Goal: Task Accomplishment & Management: Manage account settings

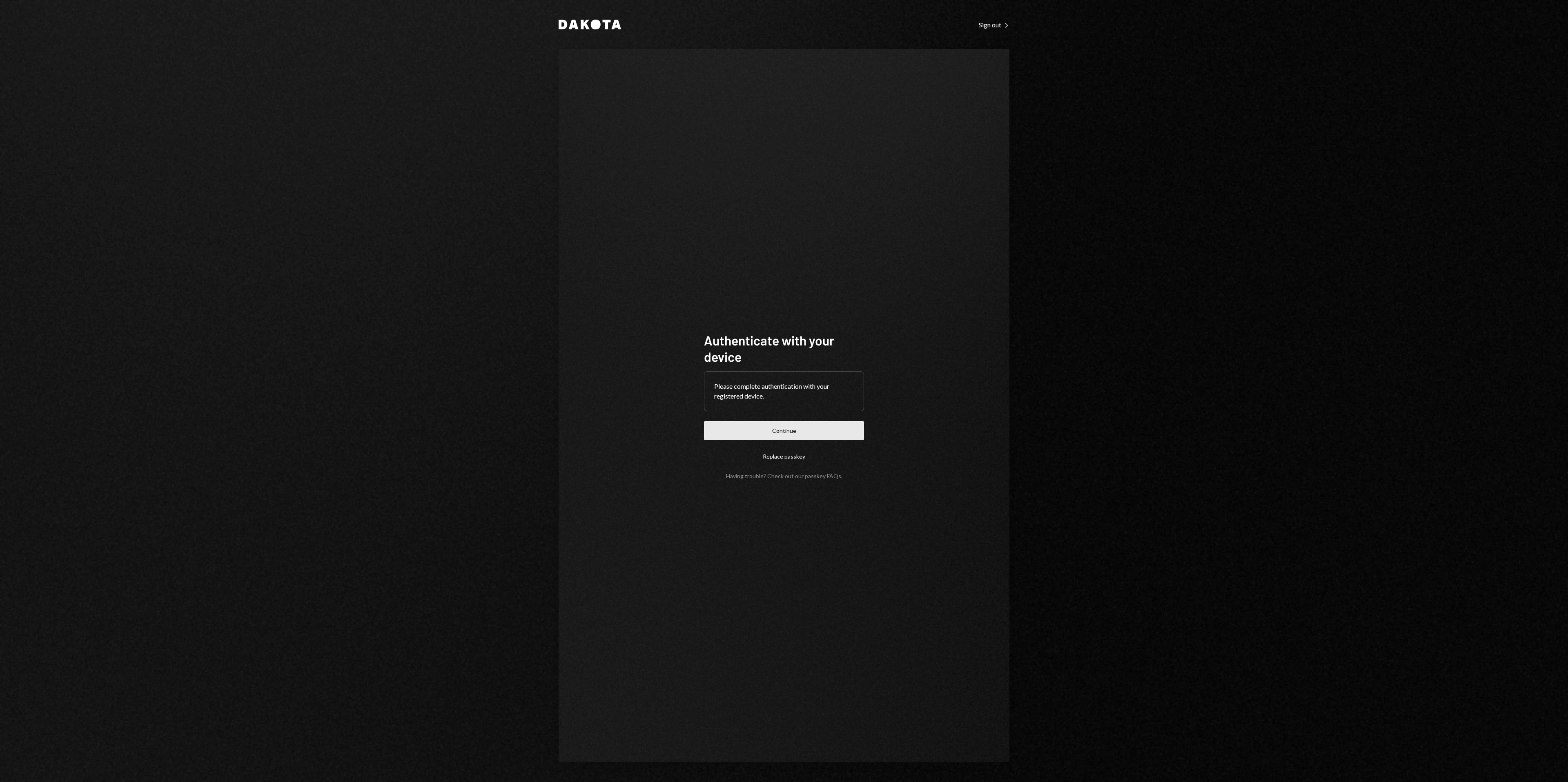
click at [812, 429] on button "Continue" at bounding box center [784, 431] width 160 height 19
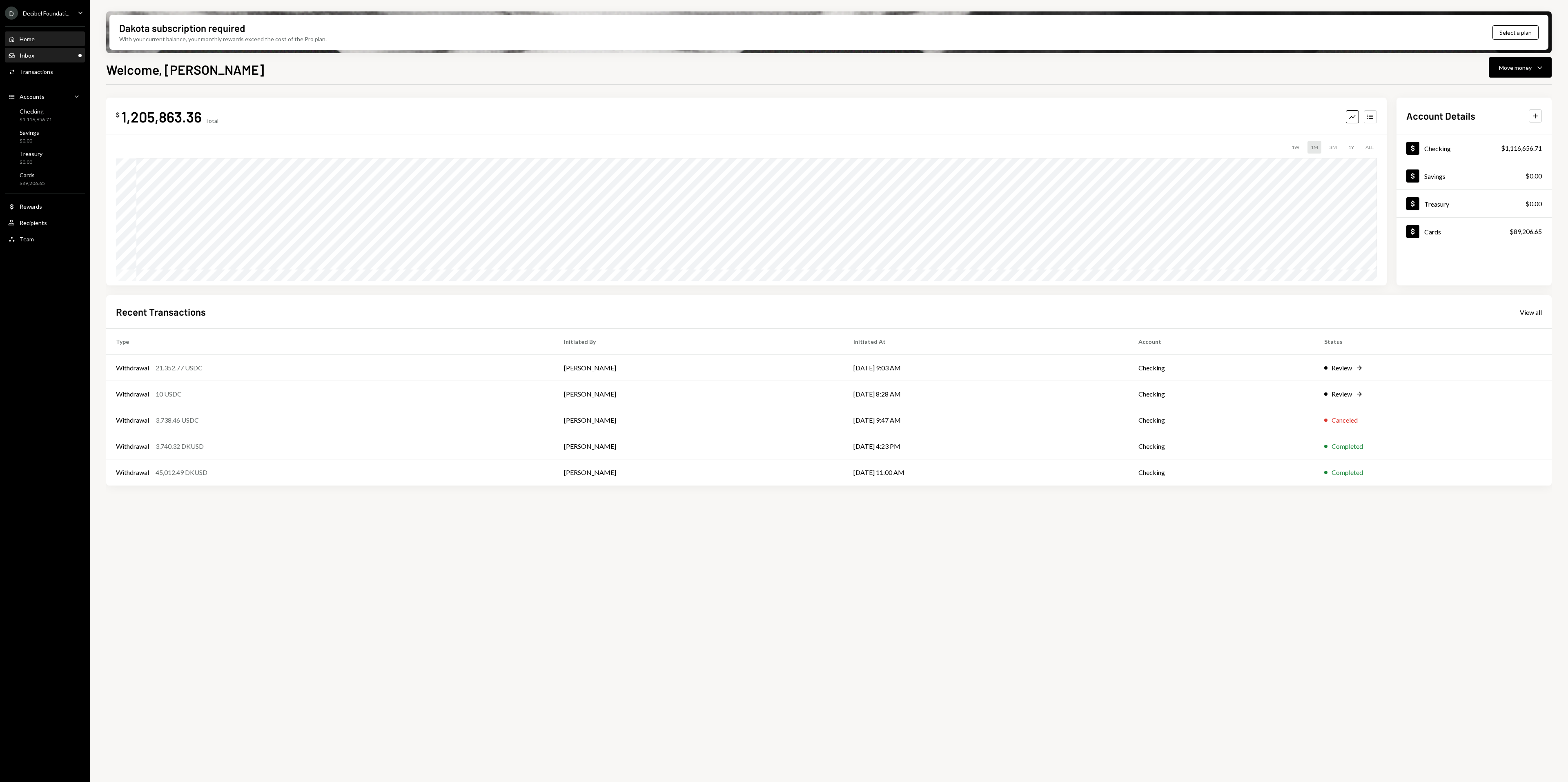
click at [71, 59] on div "Inbox Inbox" at bounding box center [44, 55] width 74 height 7
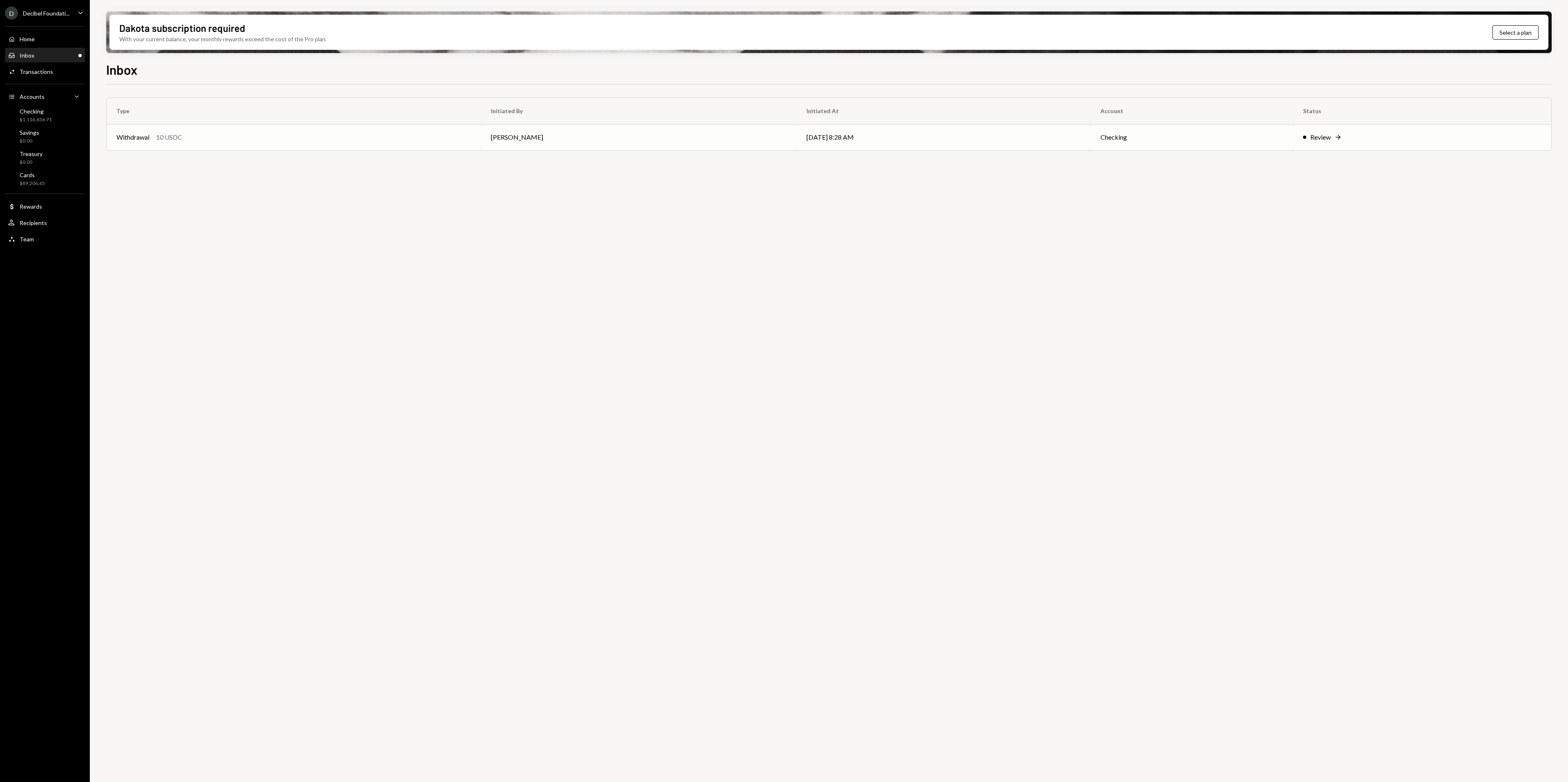
click at [1326, 141] on div "Review Right Arrow" at bounding box center [1423, 137] width 239 height 10
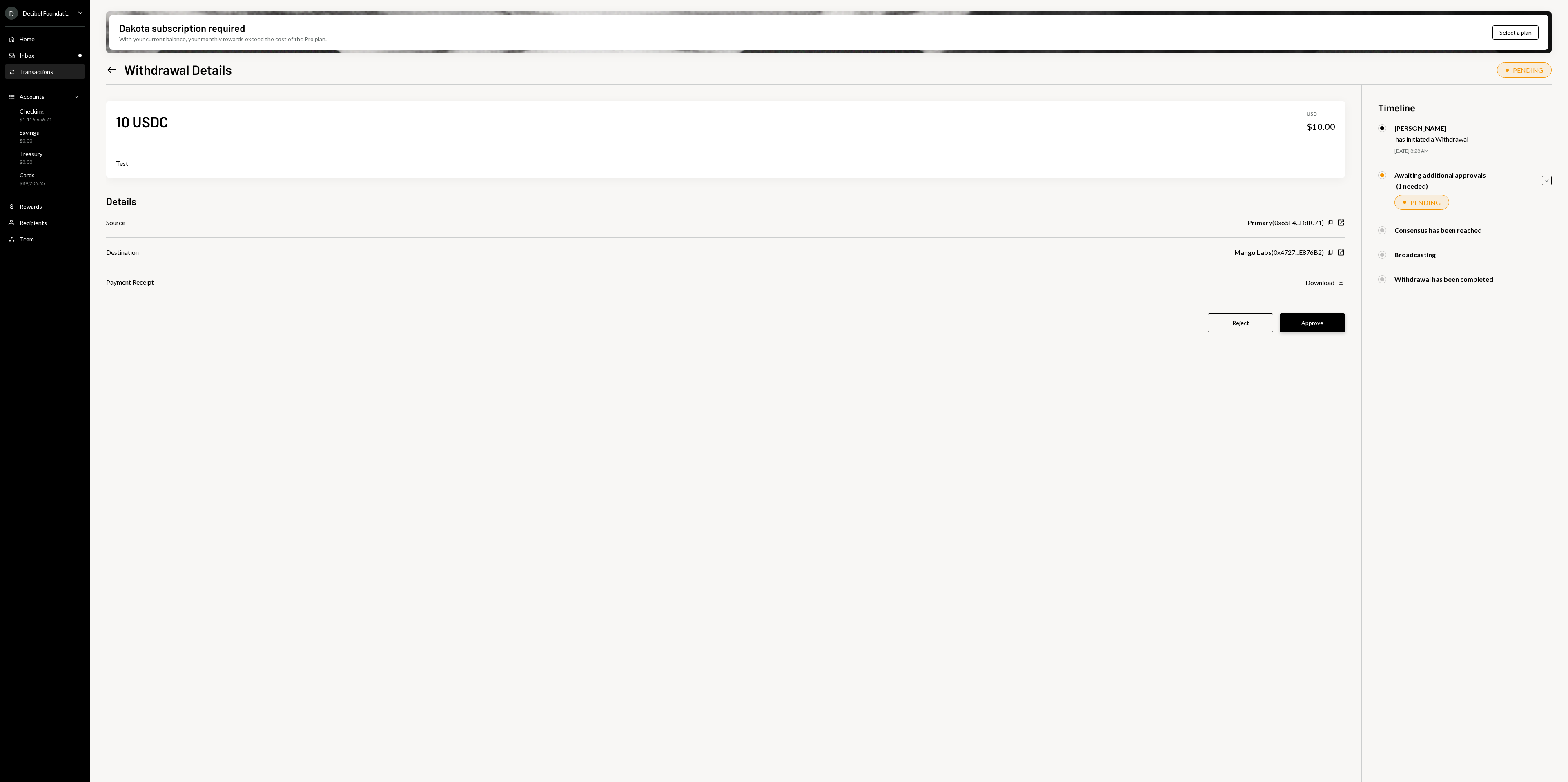
click at [1320, 327] on button "Approve" at bounding box center [1312, 323] width 65 height 19
click at [57, 53] on div "Inbox Inbox" at bounding box center [44, 55] width 74 height 7
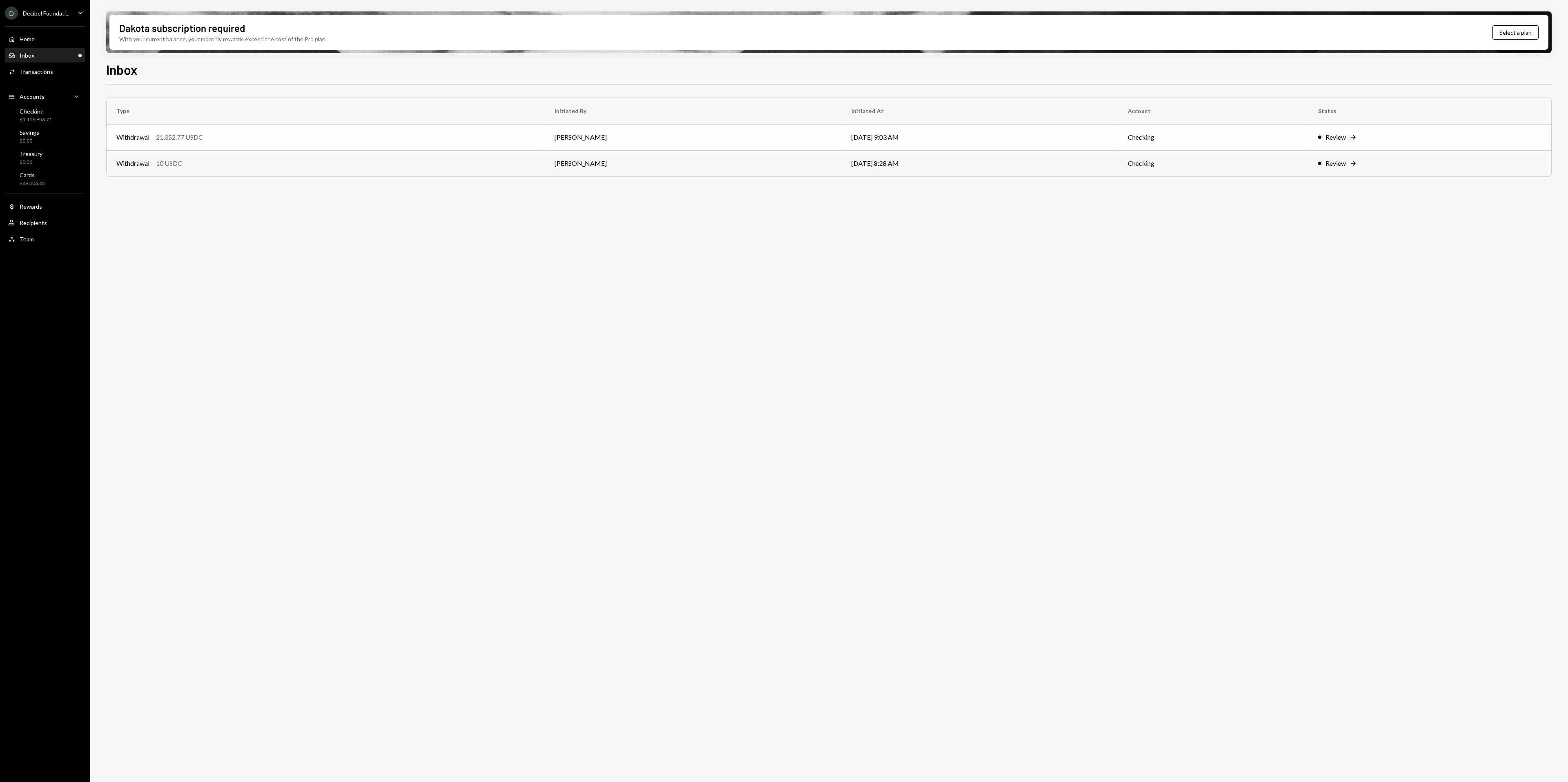
click at [1384, 124] on td "Review Right Arrow" at bounding box center [1429, 137] width 243 height 26
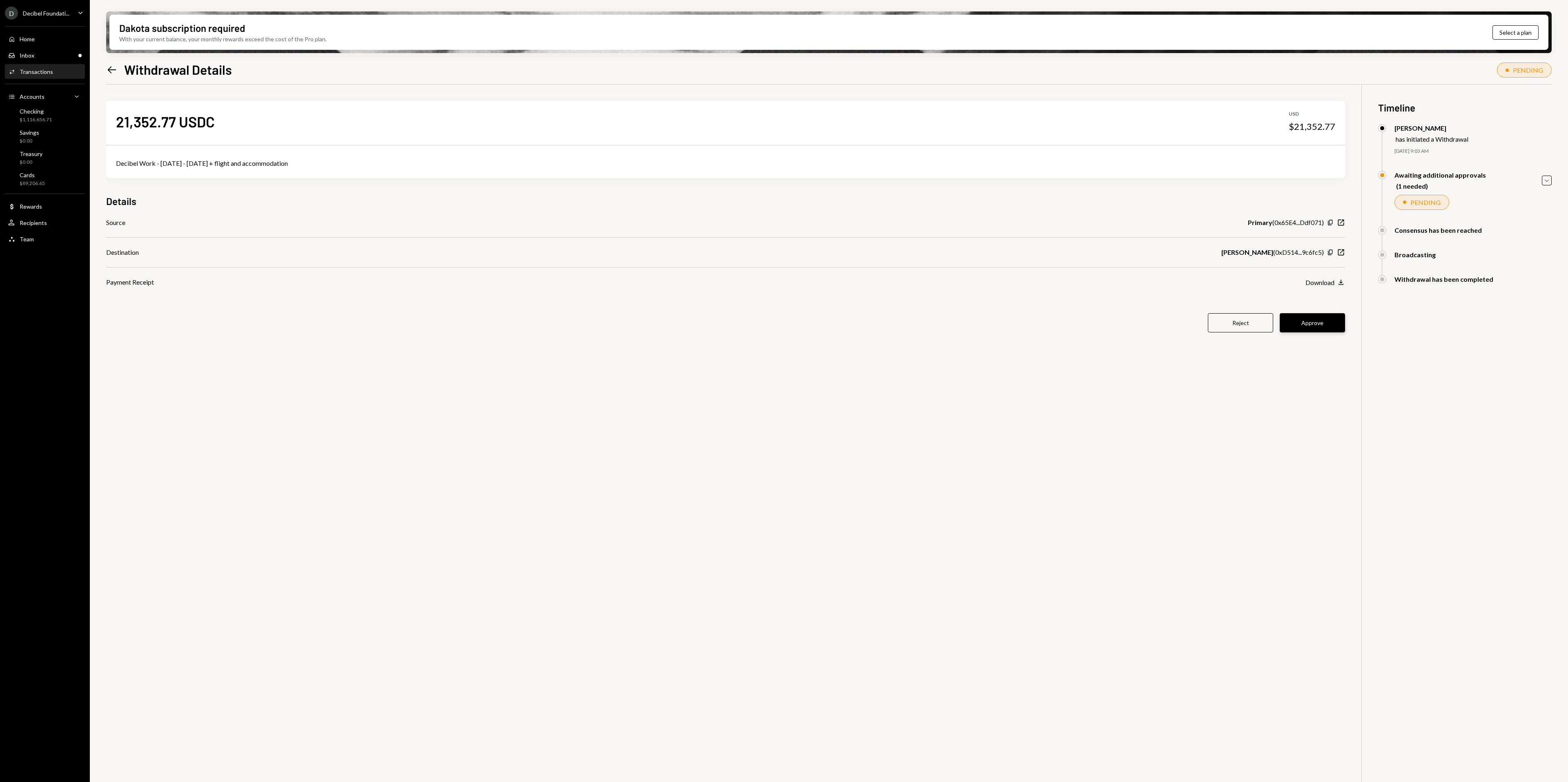
click at [1332, 323] on button "Approve" at bounding box center [1312, 323] width 65 height 19
click at [447, 407] on div "21,352.77 USDC USD $21,352.77 Decibel Work - July 1st - 31st + flight and accom…" at bounding box center [828, 475] width 1446 height 782
click at [44, 52] on div "Inbox Inbox" at bounding box center [44, 55] width 74 height 7
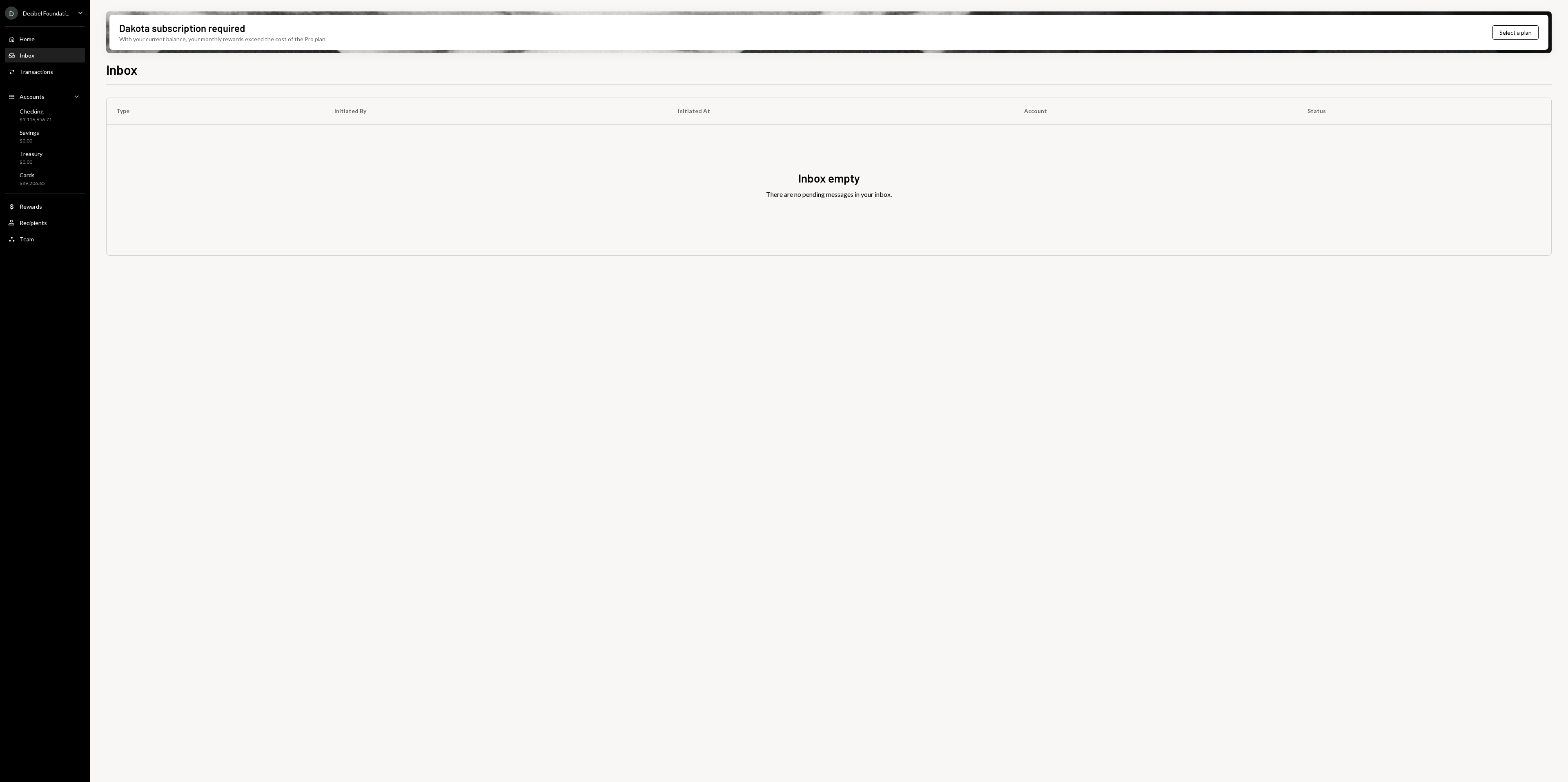
click at [75, 7] on div "D Decibel Foundati... Caret Down" at bounding box center [45, 13] width 90 height 13
click at [55, 147] on div "Shelby Foundation" at bounding box center [64, 147] width 72 height 7
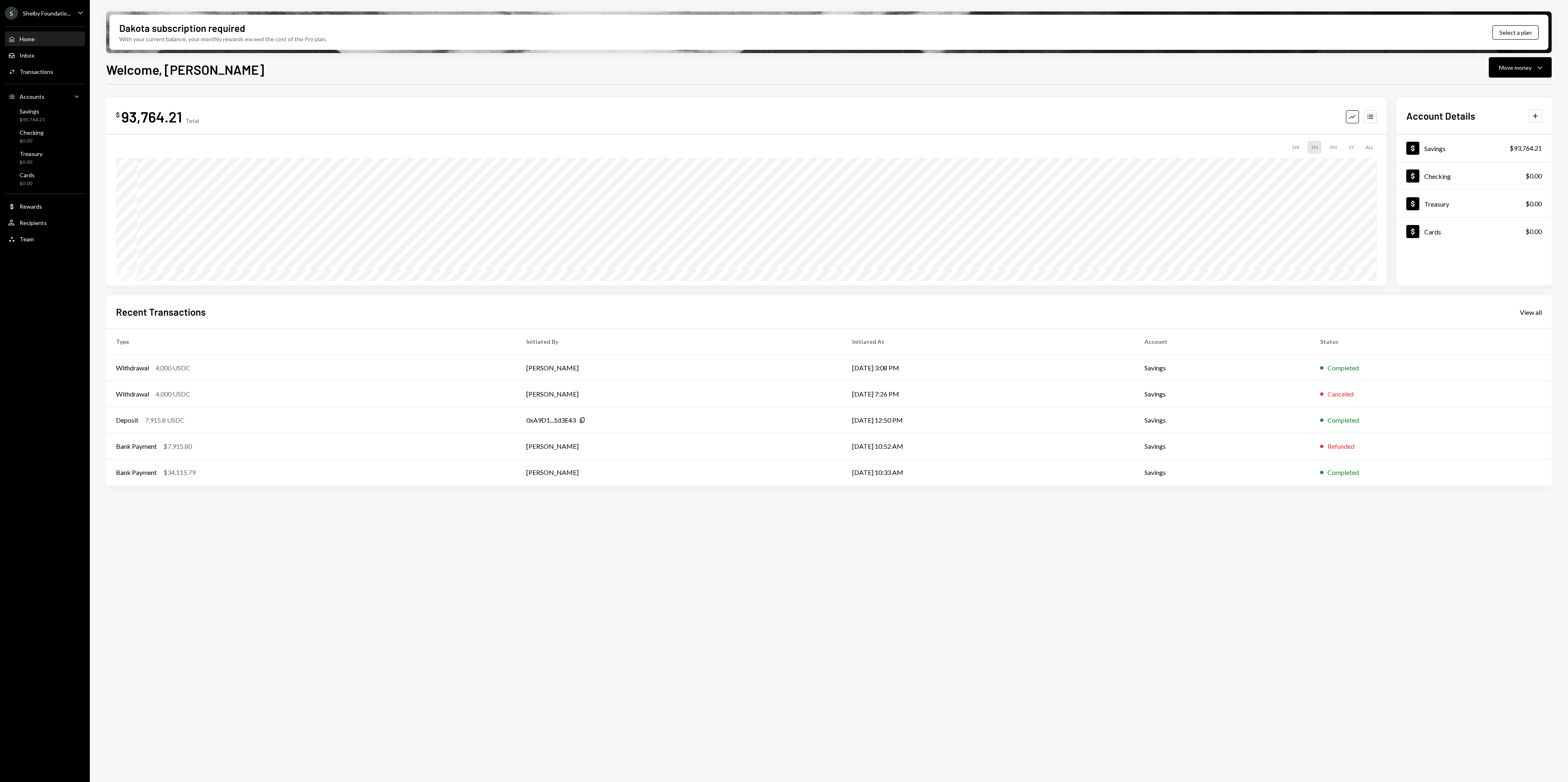
click at [733, 648] on div "$ 93,764.21 Total Graph Accounts 1W 1M 3M 1Y ALL Account Details Plus Dollar Sa…" at bounding box center [828, 438] width 1446 height 707
click at [76, 17] on div "Caret Down" at bounding box center [80, 13] width 9 height 10
click at [74, 109] on button "Accounts View all accounts" at bounding box center [57, 114] width 97 height 15
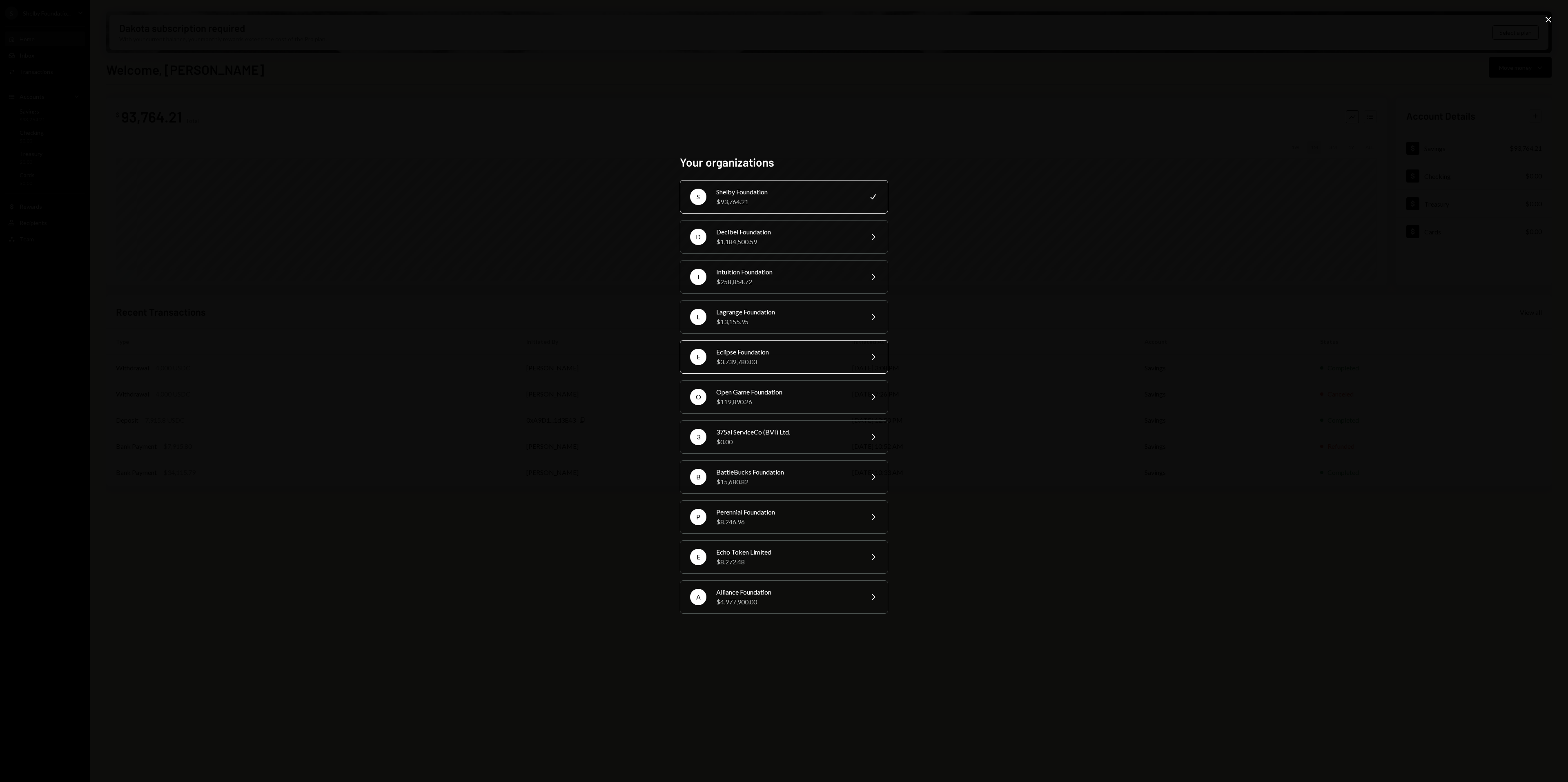
click at [770, 348] on div "Eclipse Foundation" at bounding box center [787, 352] width 142 height 10
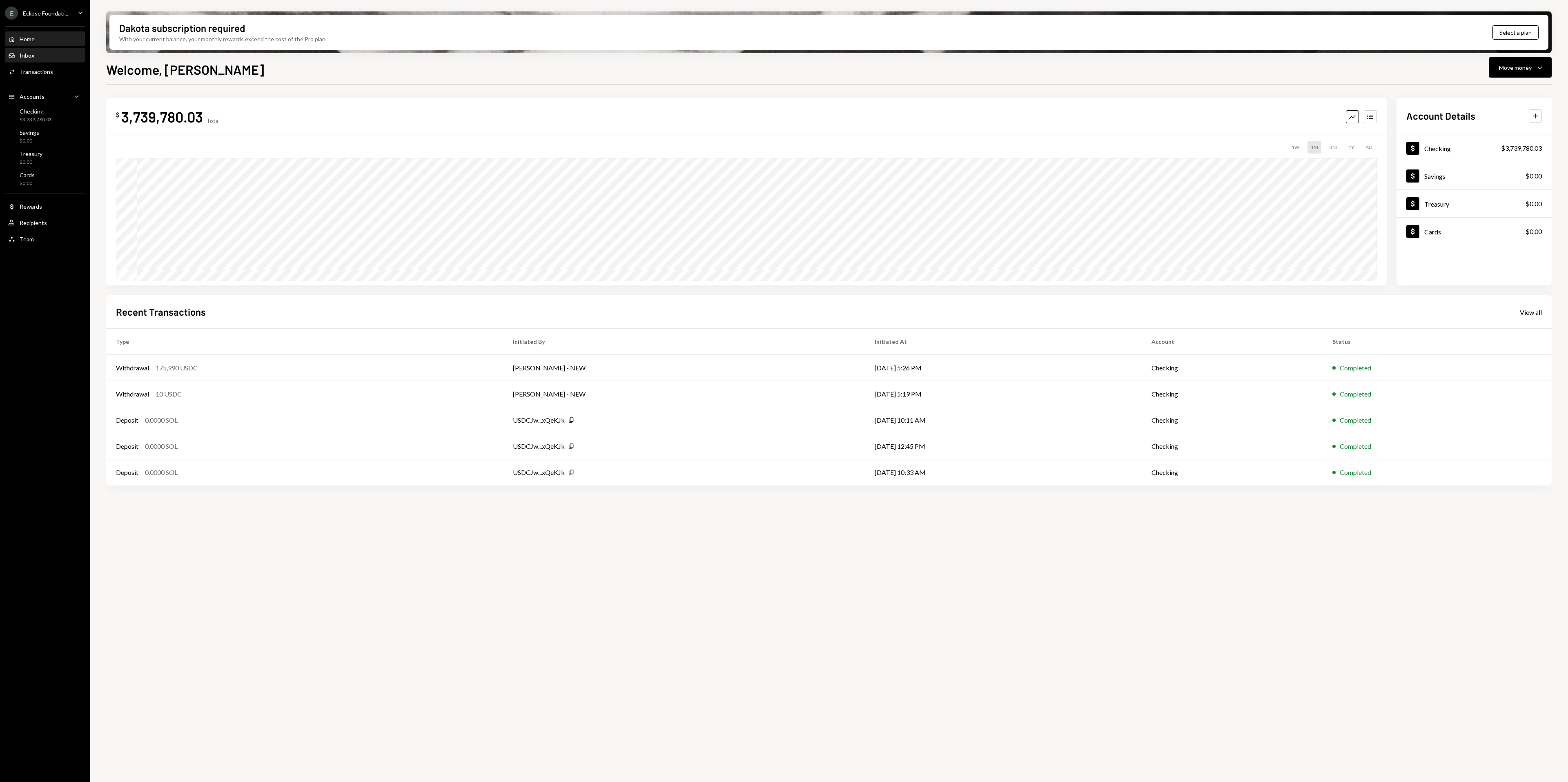
click at [47, 54] on div "Inbox Inbox" at bounding box center [44, 55] width 74 height 7
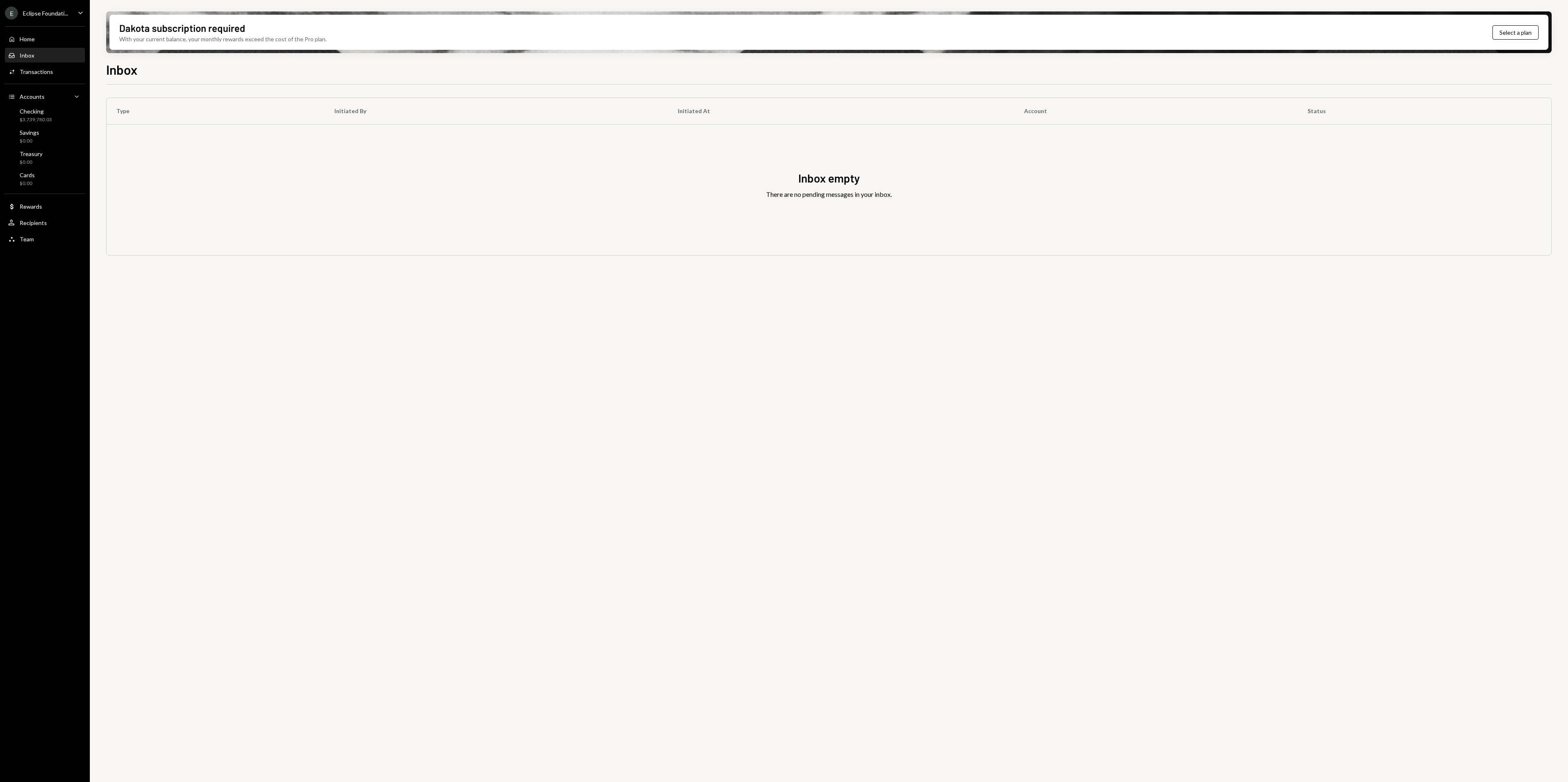
click at [47, 54] on div "Inbox Inbox" at bounding box center [44, 55] width 74 height 7
click at [46, 36] on div "Home Home" at bounding box center [44, 39] width 74 height 7
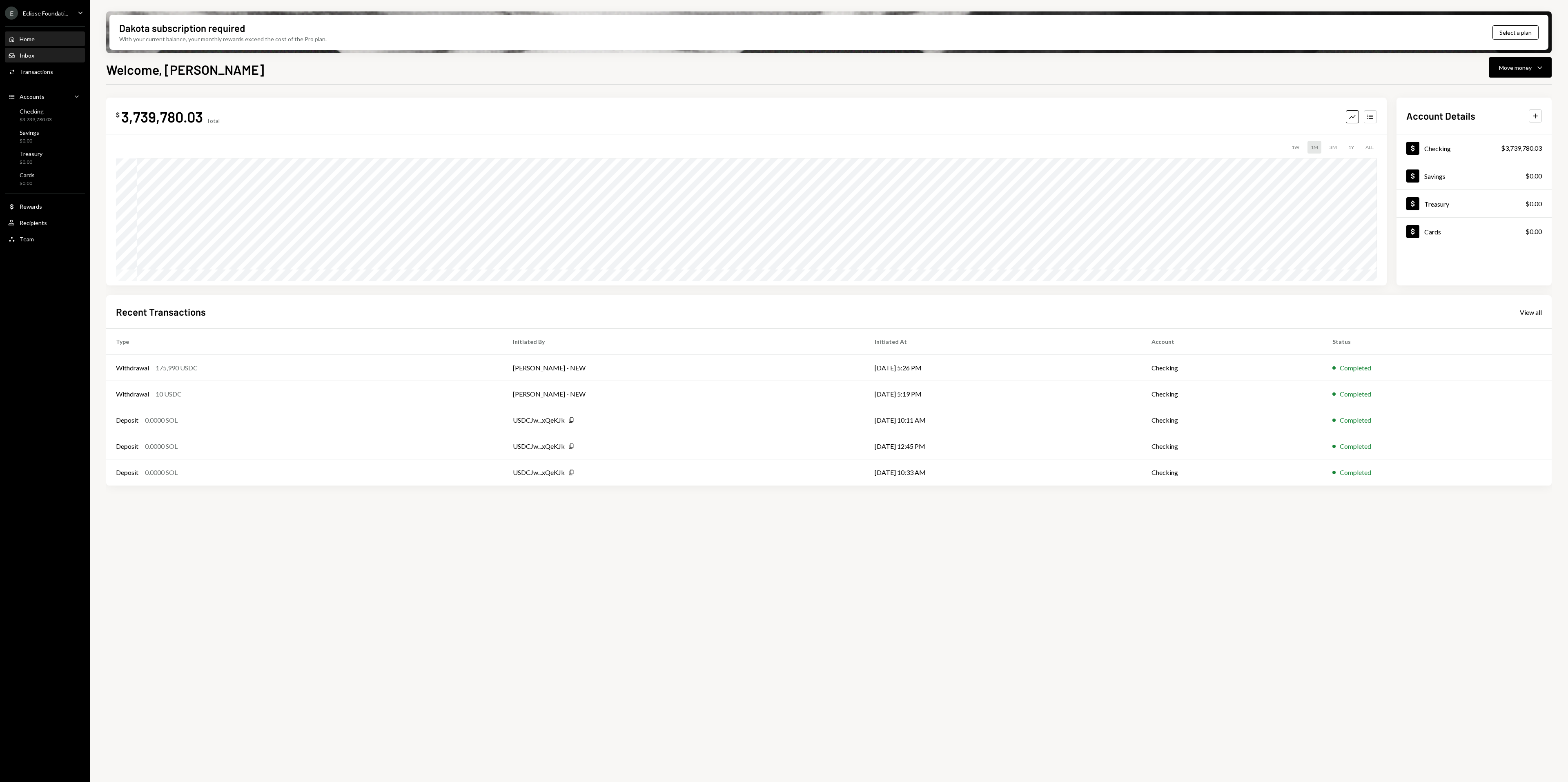
click at [40, 57] on div "Inbox Inbox" at bounding box center [44, 55] width 74 height 7
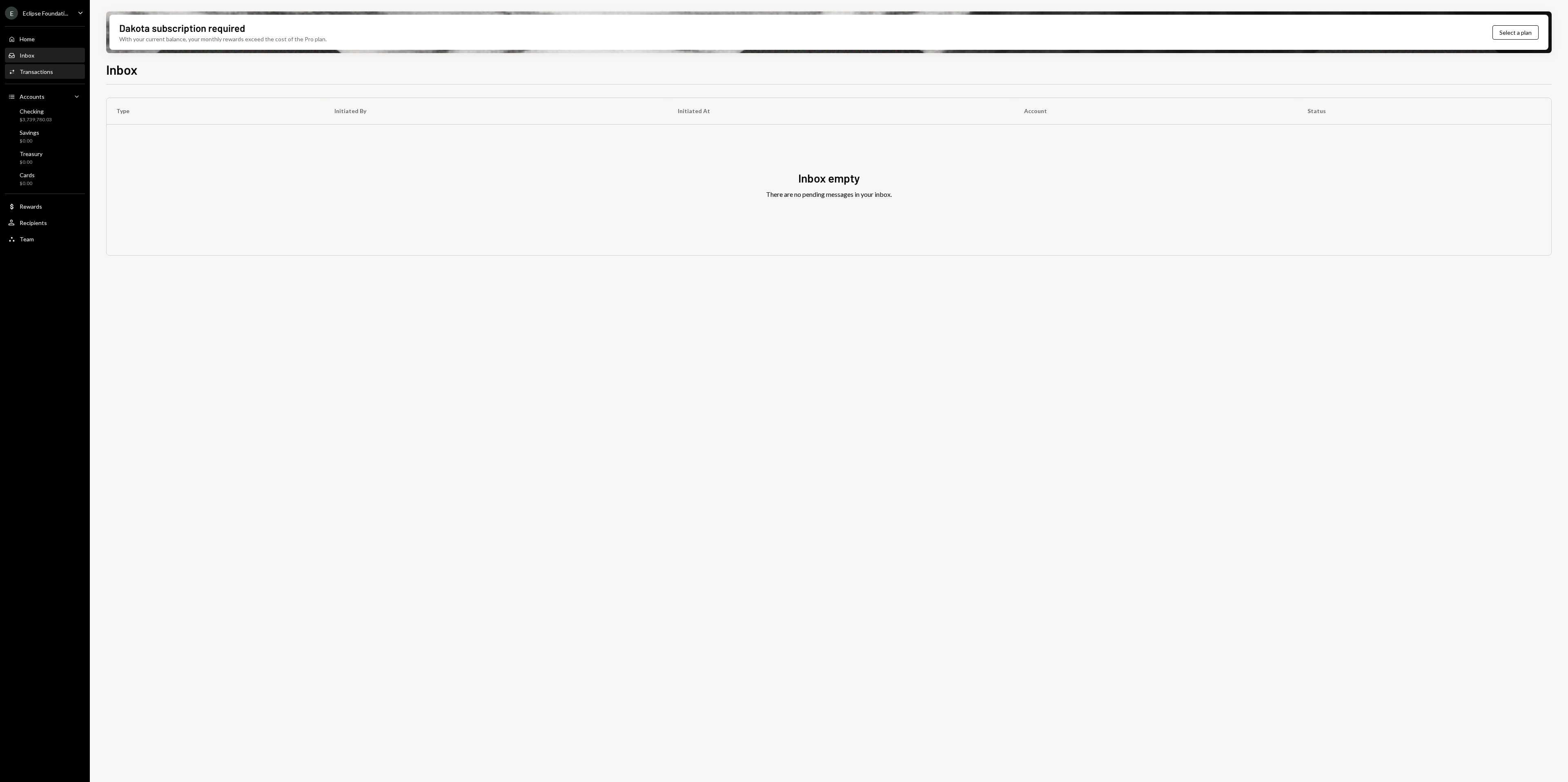
click at [43, 70] on div "Transactions" at bounding box center [36, 71] width 33 height 7
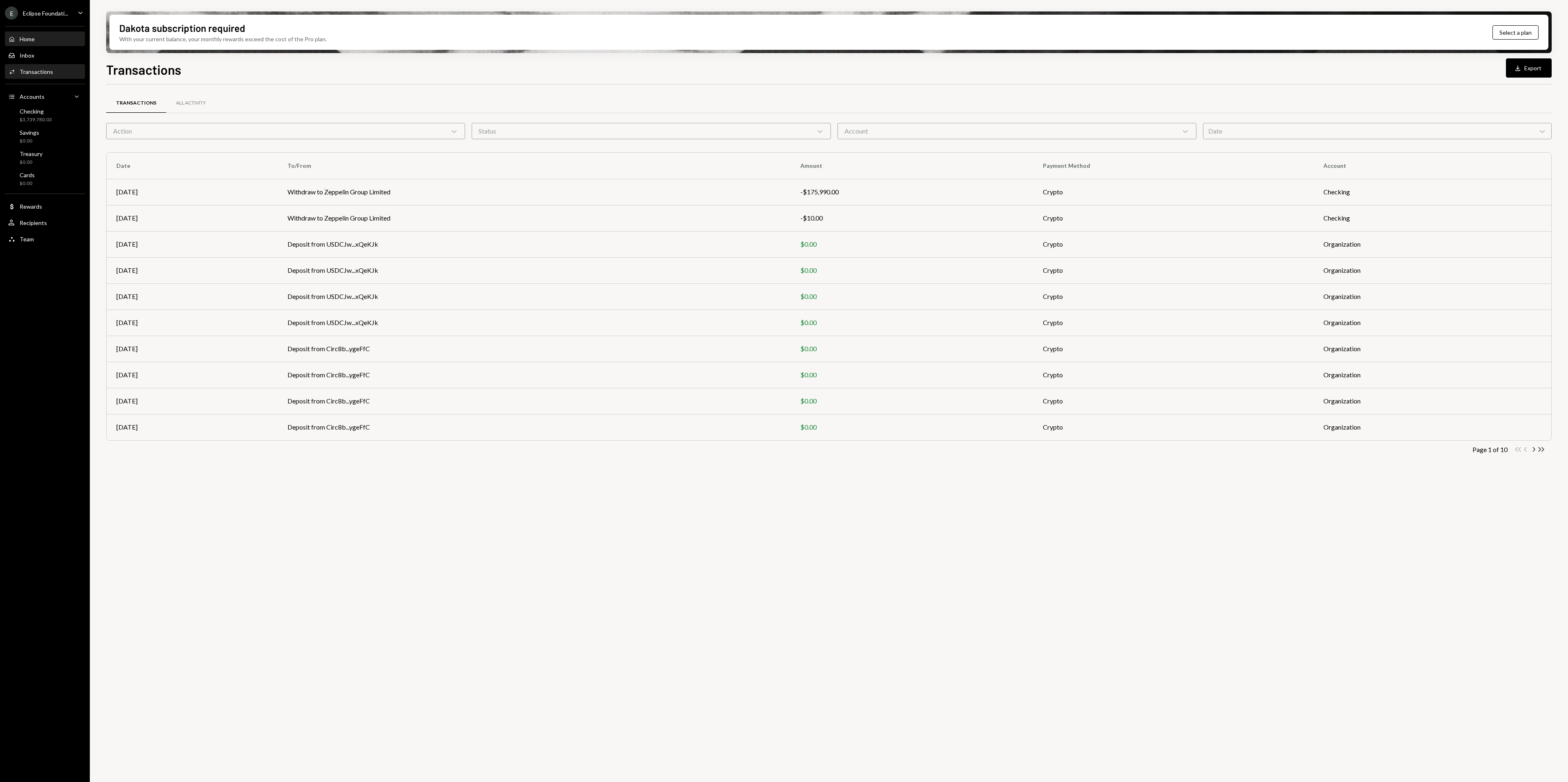
click at [69, 46] on div "Home Home" at bounding box center [44, 39] width 74 height 14
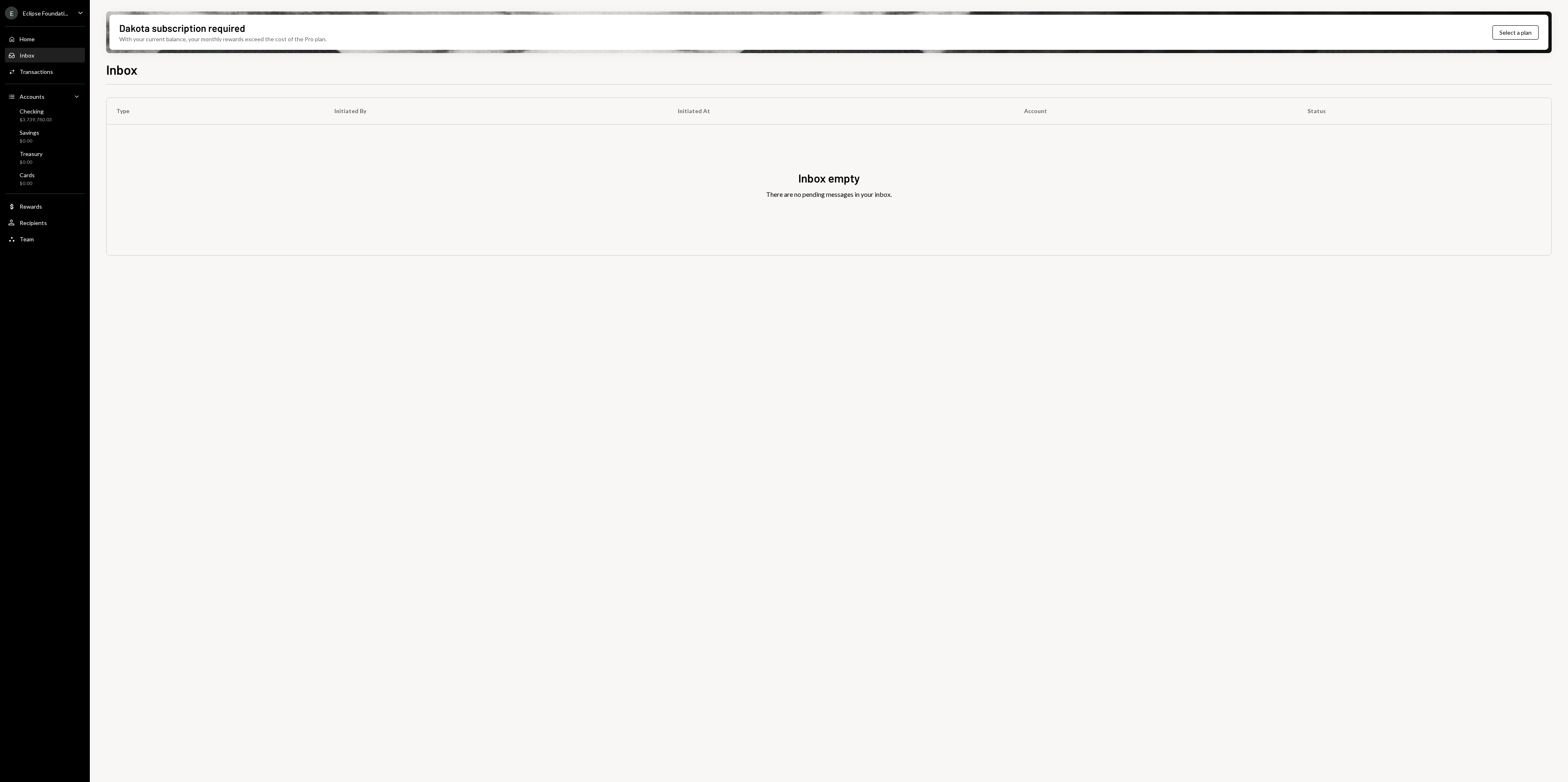
click at [813, 501] on div "Type Initiated By Initiated At Account Status Inbox empty There are no pending …" at bounding box center [828, 438] width 1446 height 707
click at [38, 30] on div "Home Home Inbox Inbox Activities Transactions Accounts Accounts Caret Down Chec…" at bounding box center [45, 134] width 90 height 226
click at [38, 37] on div "Home Home" at bounding box center [44, 39] width 74 height 7
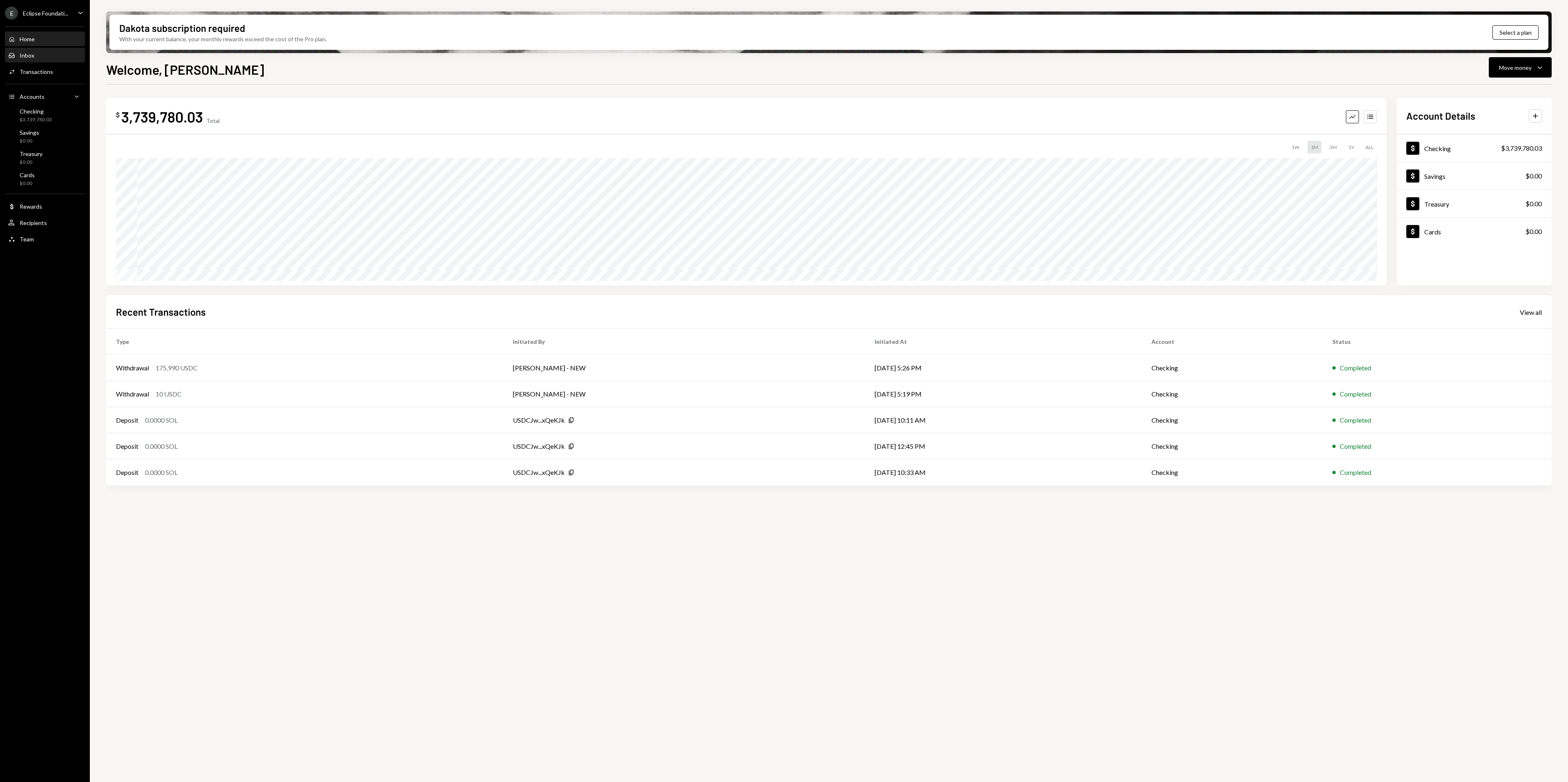
click at [38, 53] on div "Inbox Inbox" at bounding box center [44, 55] width 74 height 7
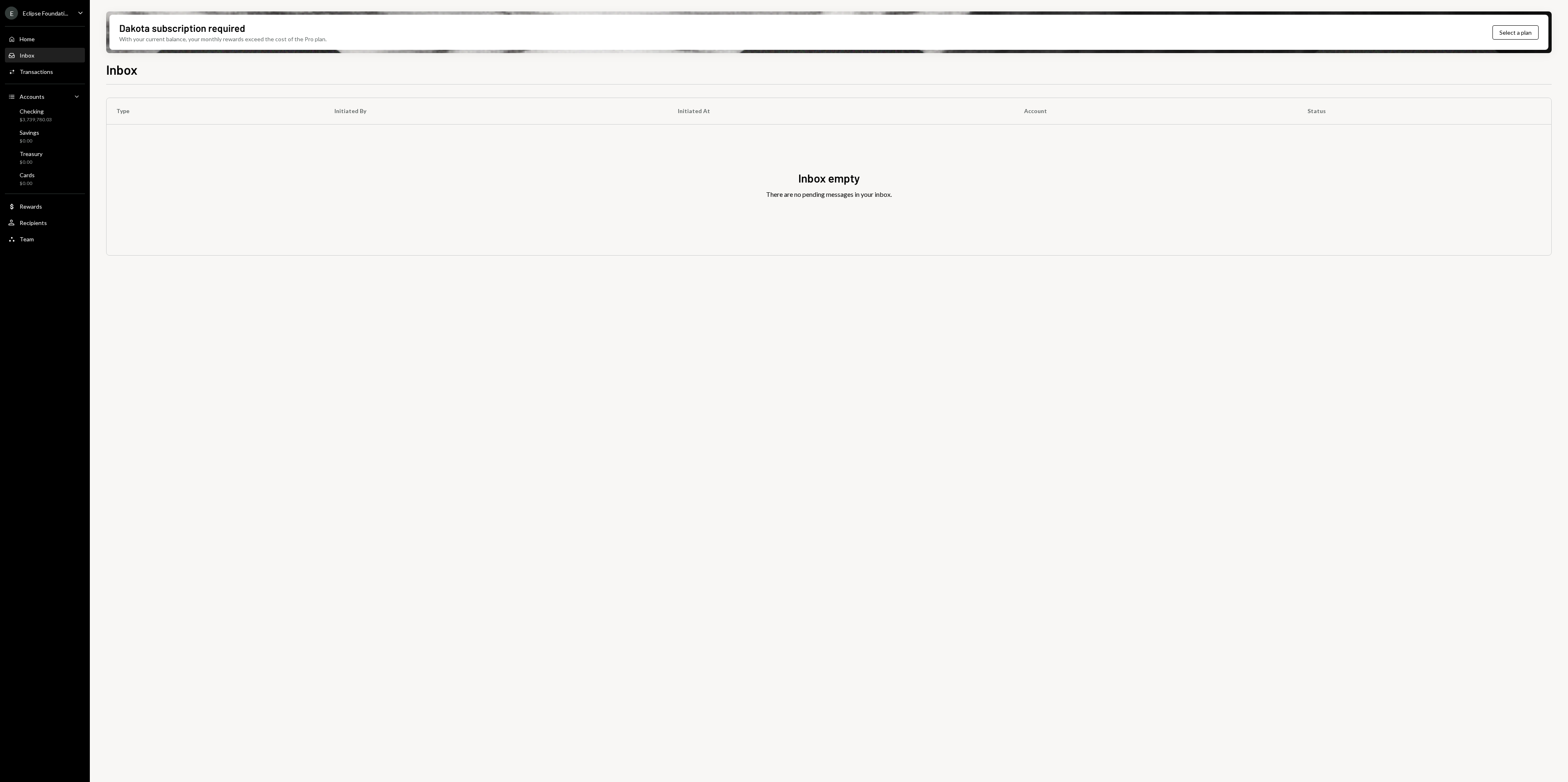
click at [429, 324] on div "Type Initiated By Initiated At Account Status Inbox empty There are no pending …" at bounding box center [828, 438] width 1446 height 707
click at [61, 15] on div "Eclipse Foundati..." at bounding box center [46, 13] width 45 height 7
click at [894, 627] on div "Type Initiated By Initiated At Account Status Inbox empty There are no pending …" at bounding box center [828, 438] width 1446 height 707
click at [42, 55] on div "Inbox Inbox" at bounding box center [44, 55] width 74 height 7
click at [42, 42] on div "Home Home" at bounding box center [44, 39] width 74 height 7
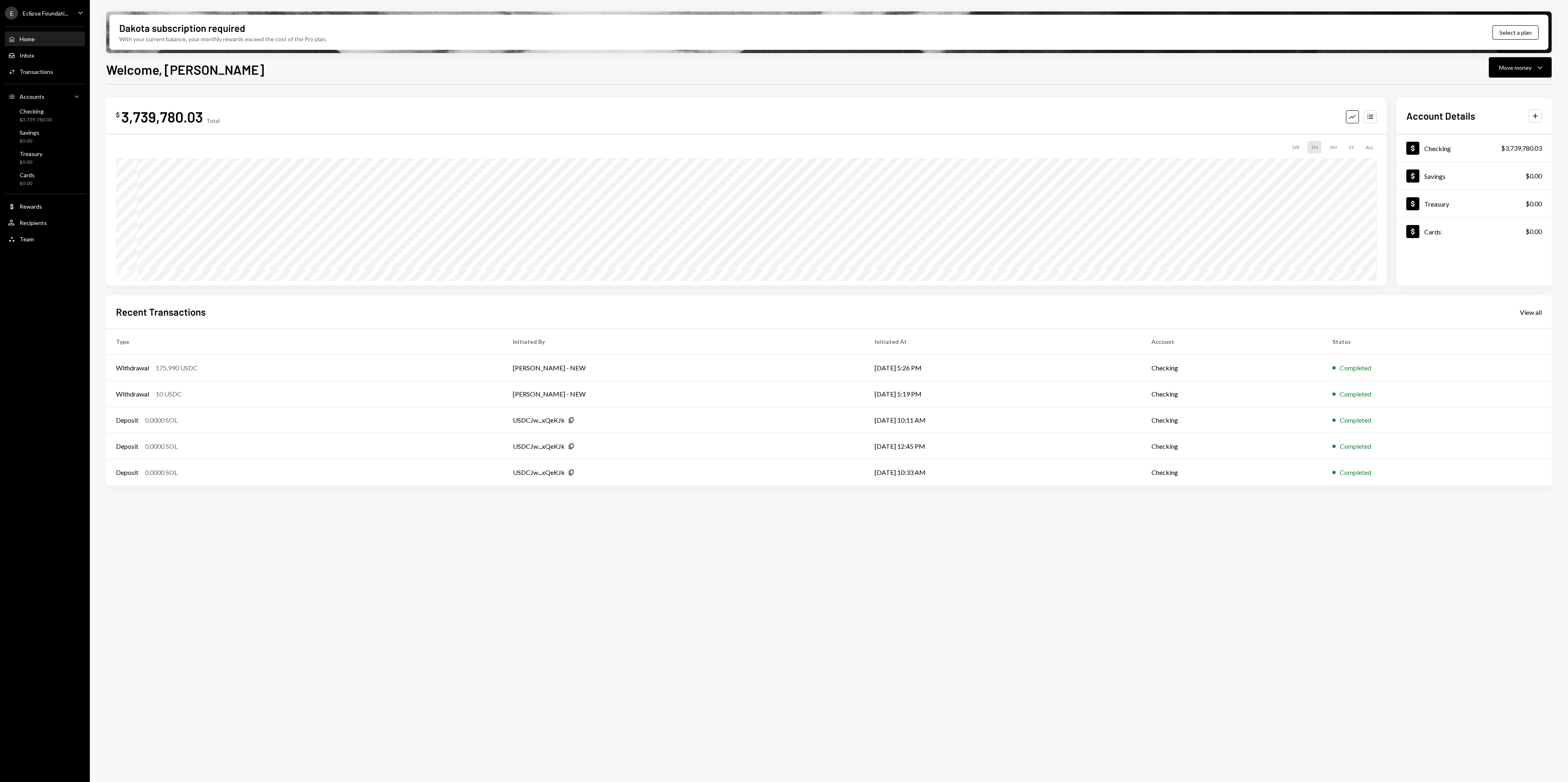
click at [497, 548] on div "$ 3,739,780.03 Total Graph Accounts 1W 1M 3M 1Y ALL $417,530.67 Jul 23, 2025 Ac…" at bounding box center [828, 438] width 1446 height 707
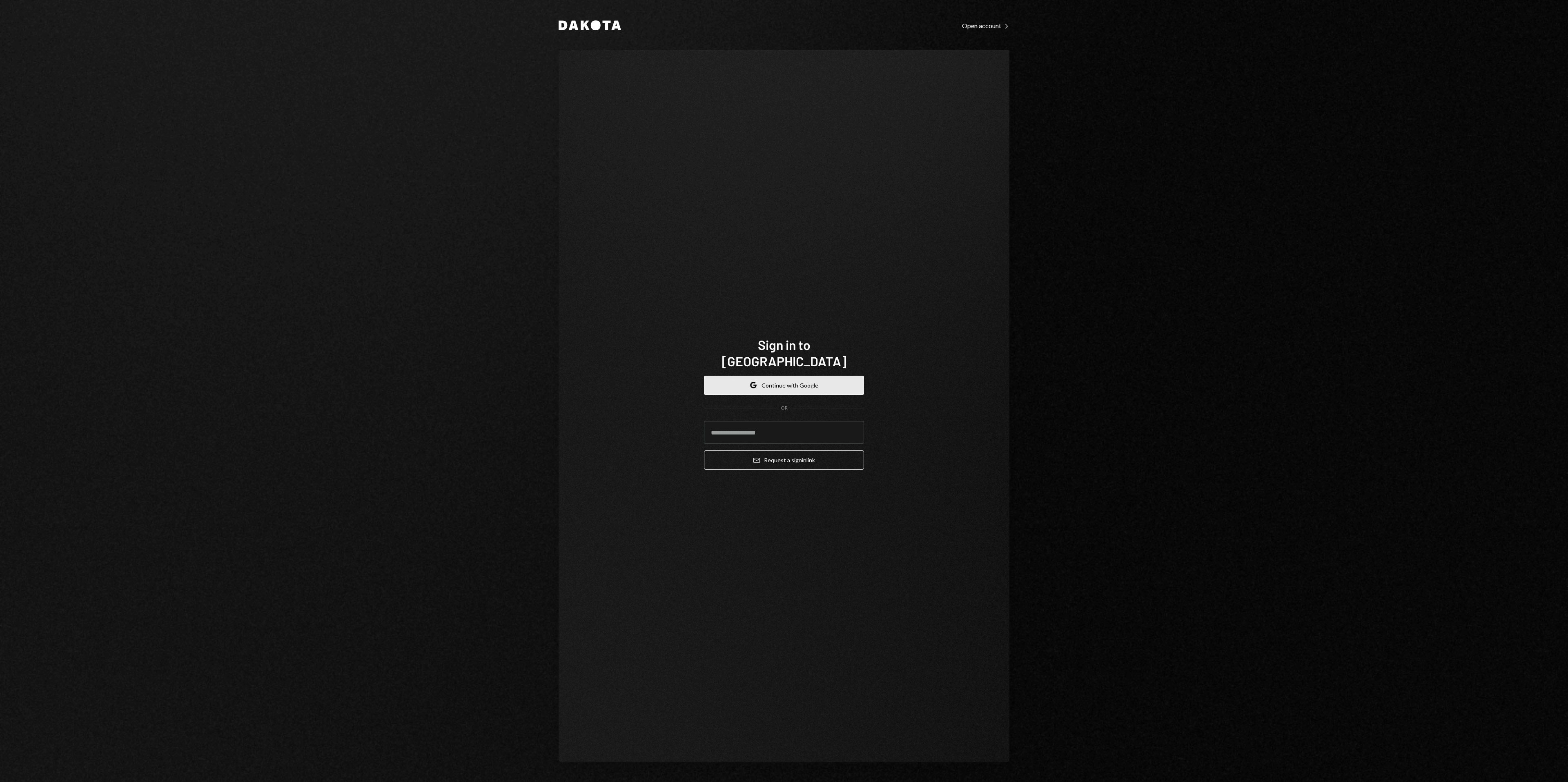
click at [836, 378] on button "Google Continue with Google" at bounding box center [784, 385] width 160 height 19
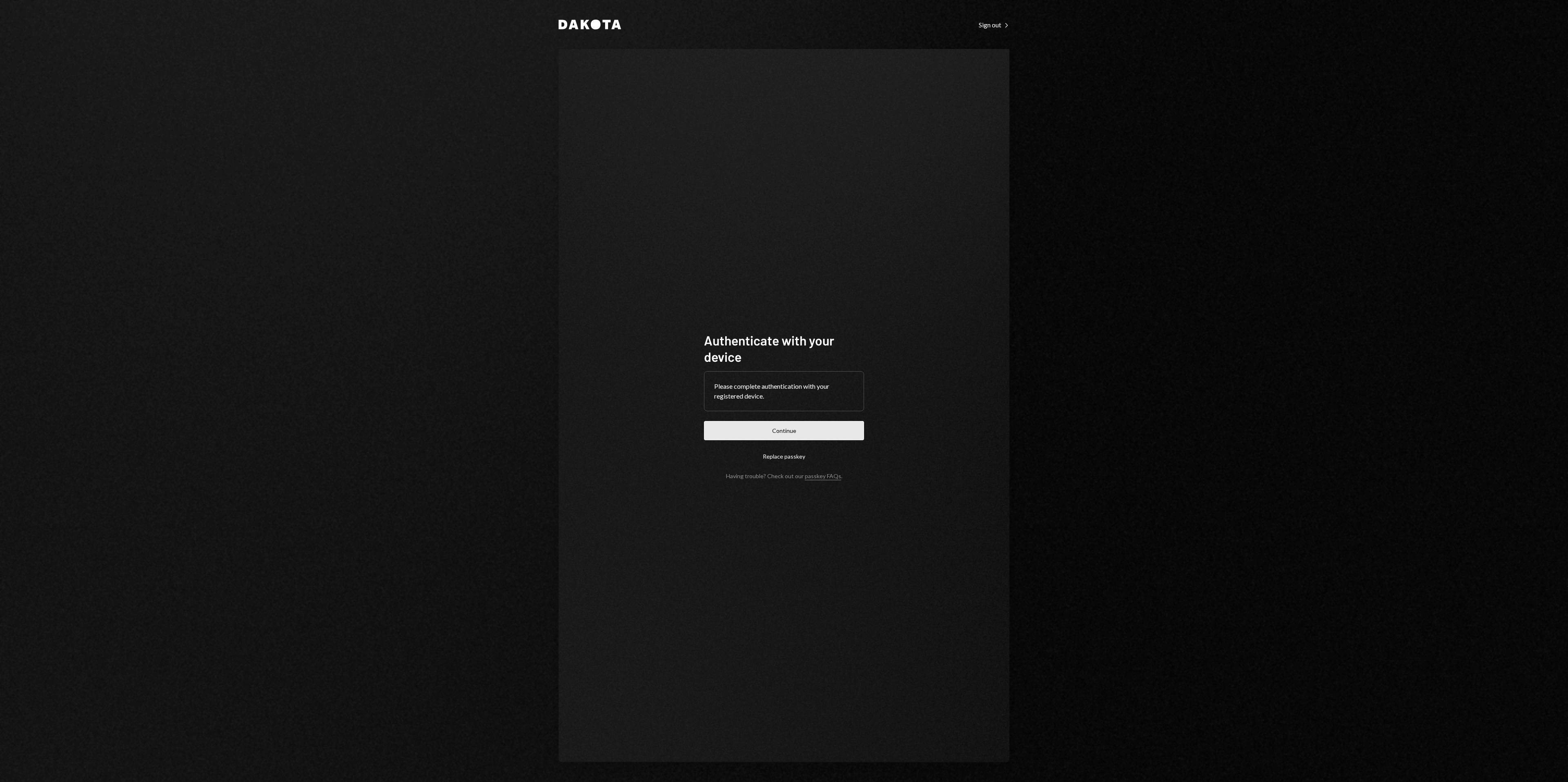
click at [797, 438] on button "Continue" at bounding box center [784, 431] width 160 height 19
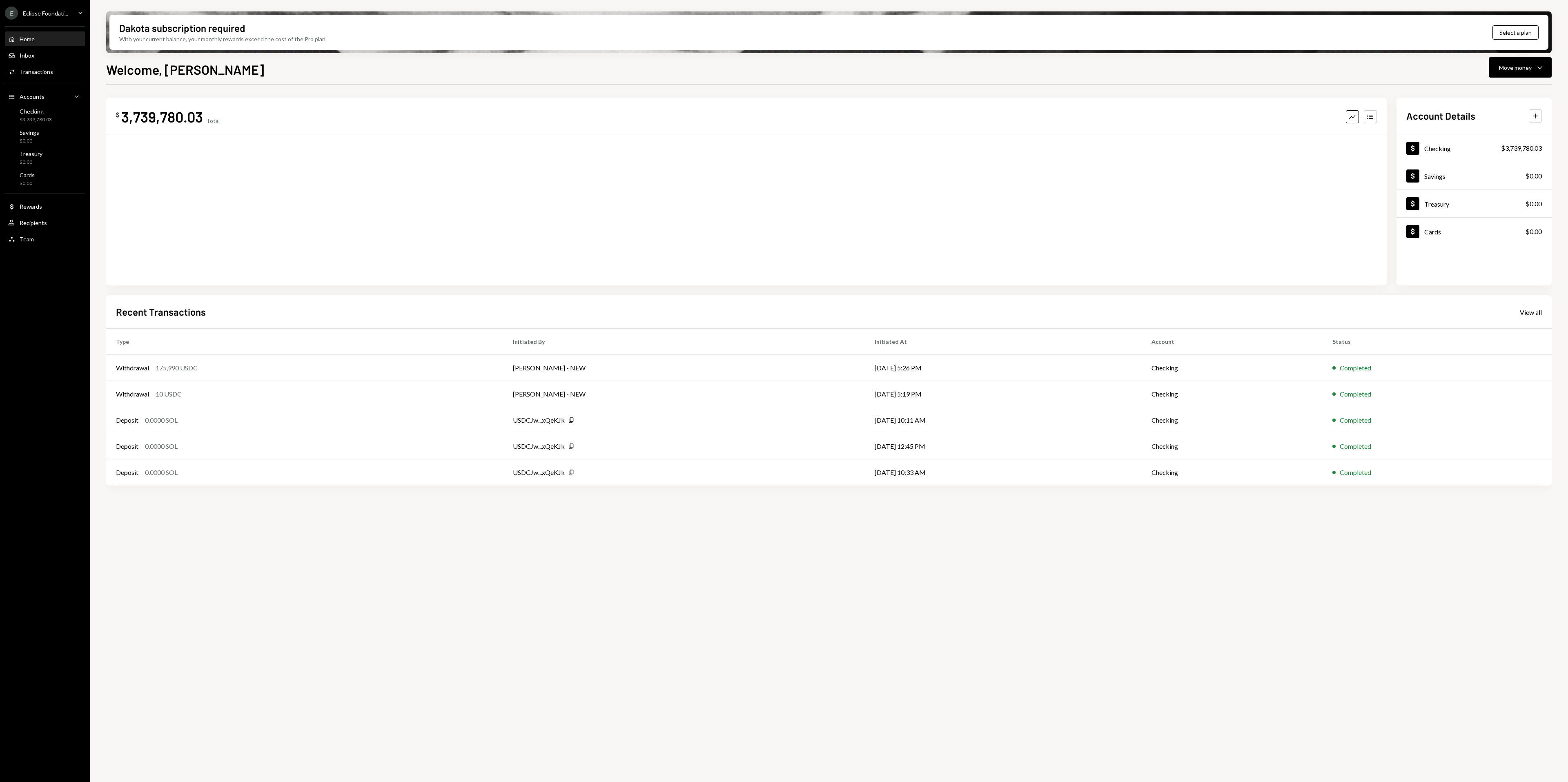
click at [83, 5] on ul "E Eclipse Foundati... Caret Down Home Home Inbox Inbox Activities Transactions …" at bounding box center [45, 124] width 90 height 248
click at [81, 12] on icon "Main" at bounding box center [80, 13] width 4 height 2
click at [57, 114] on div "View all accounts" at bounding box center [63, 114] width 75 height 7
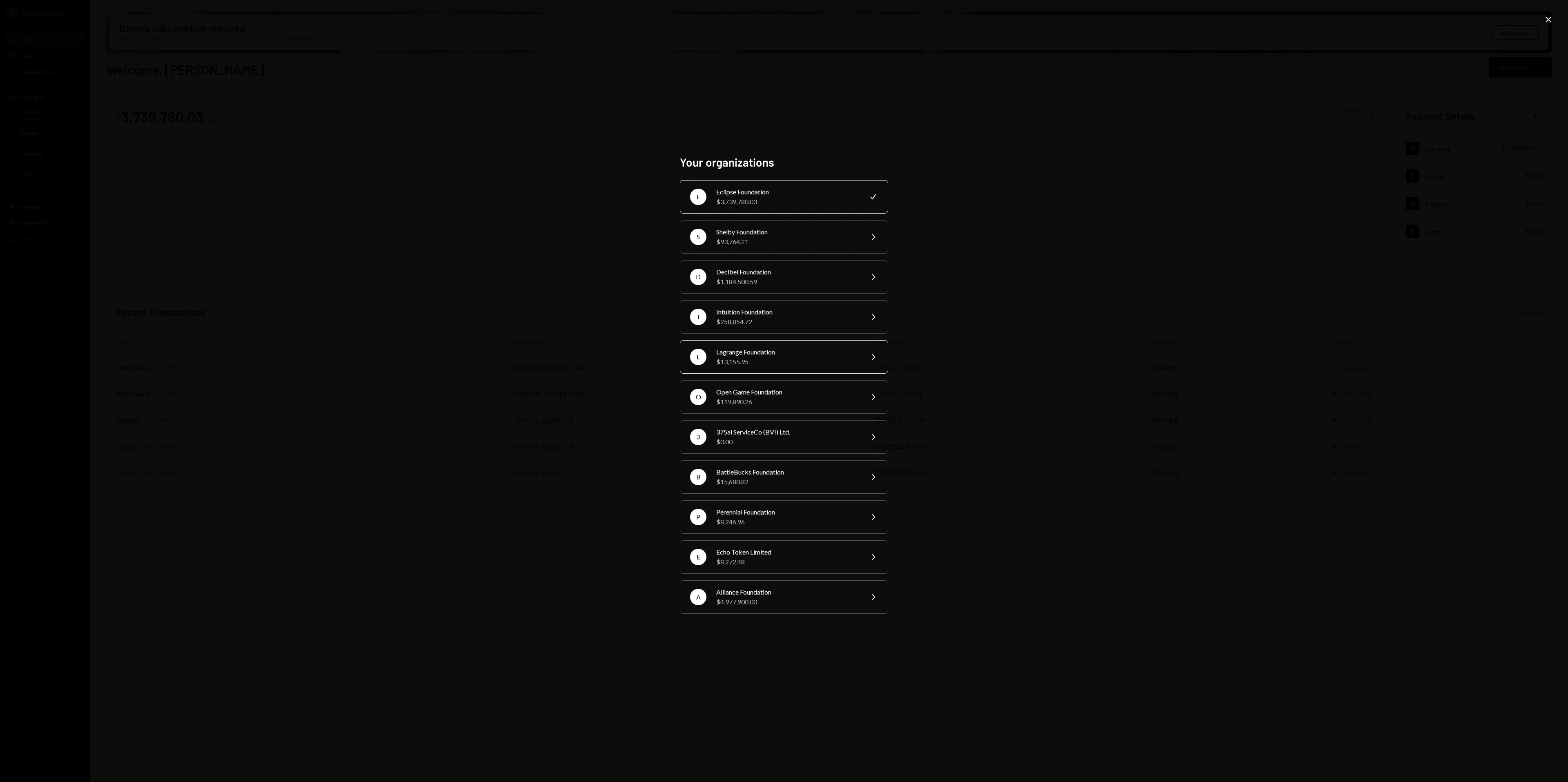
click at [746, 355] on div "Lagrange Foundation" at bounding box center [787, 352] width 142 height 10
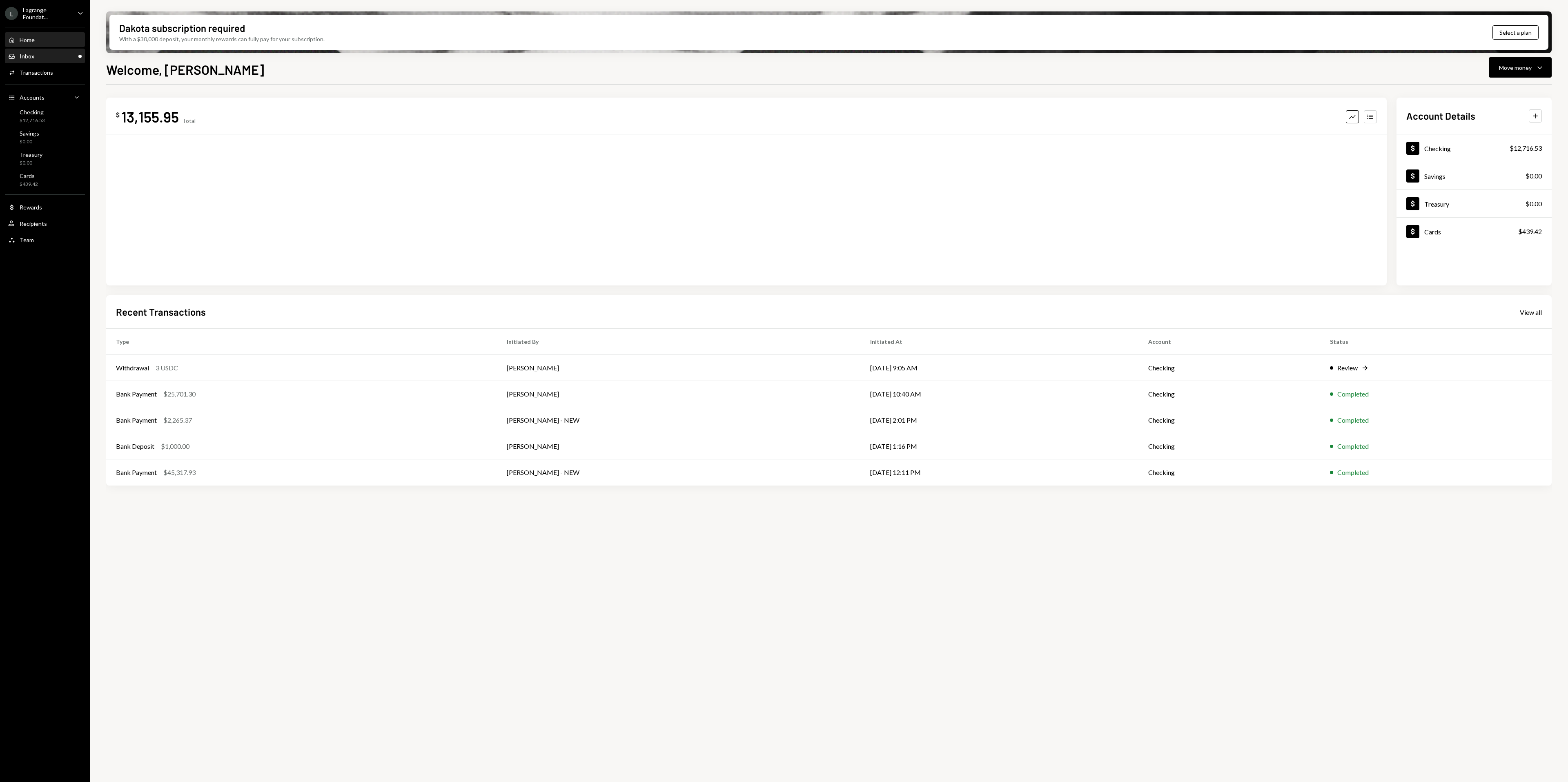
click at [64, 53] on div "Inbox Inbox" at bounding box center [44, 57] width 74 height 7
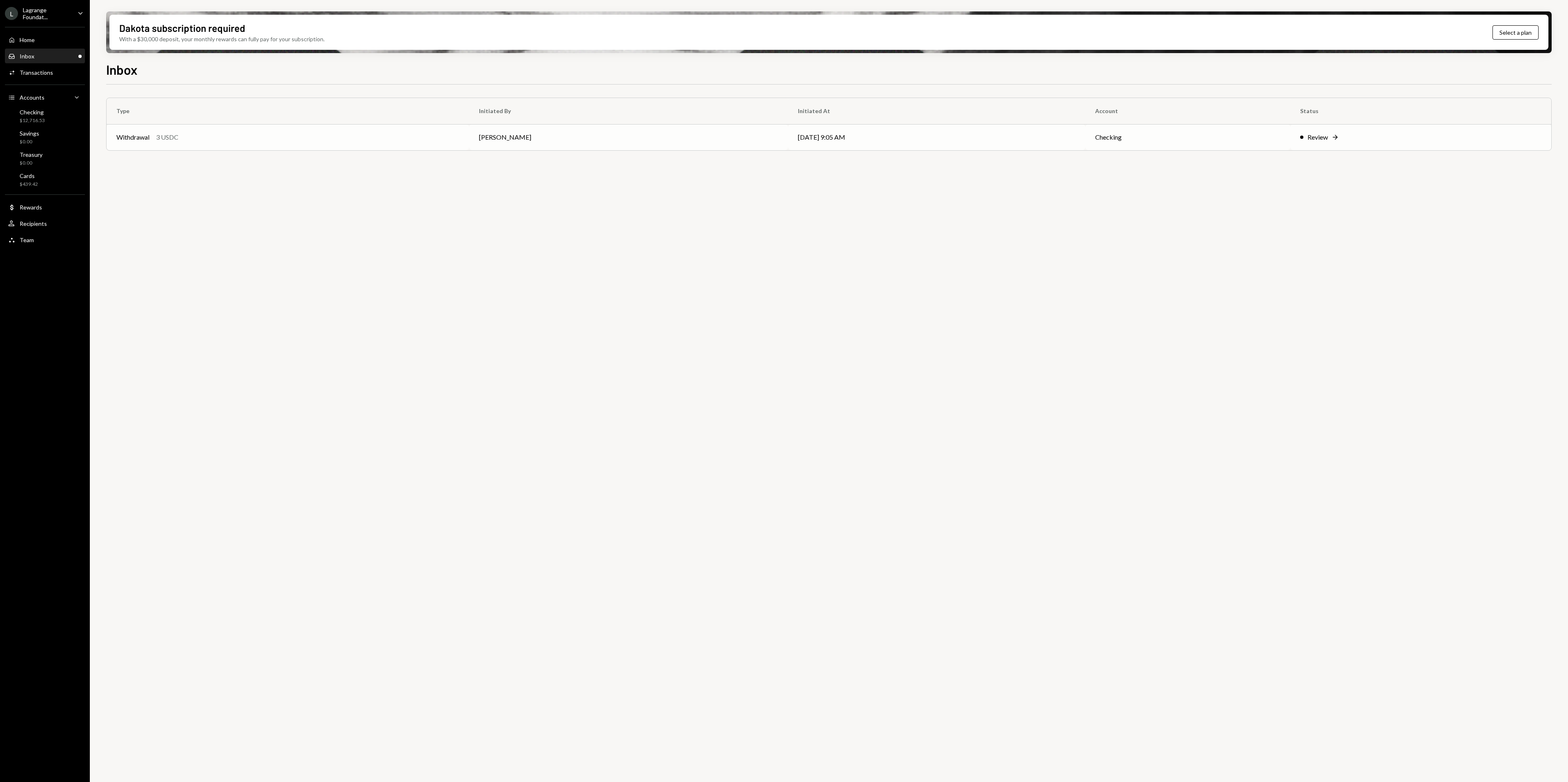
click at [1133, 144] on td "Checking" at bounding box center [1188, 137] width 205 height 26
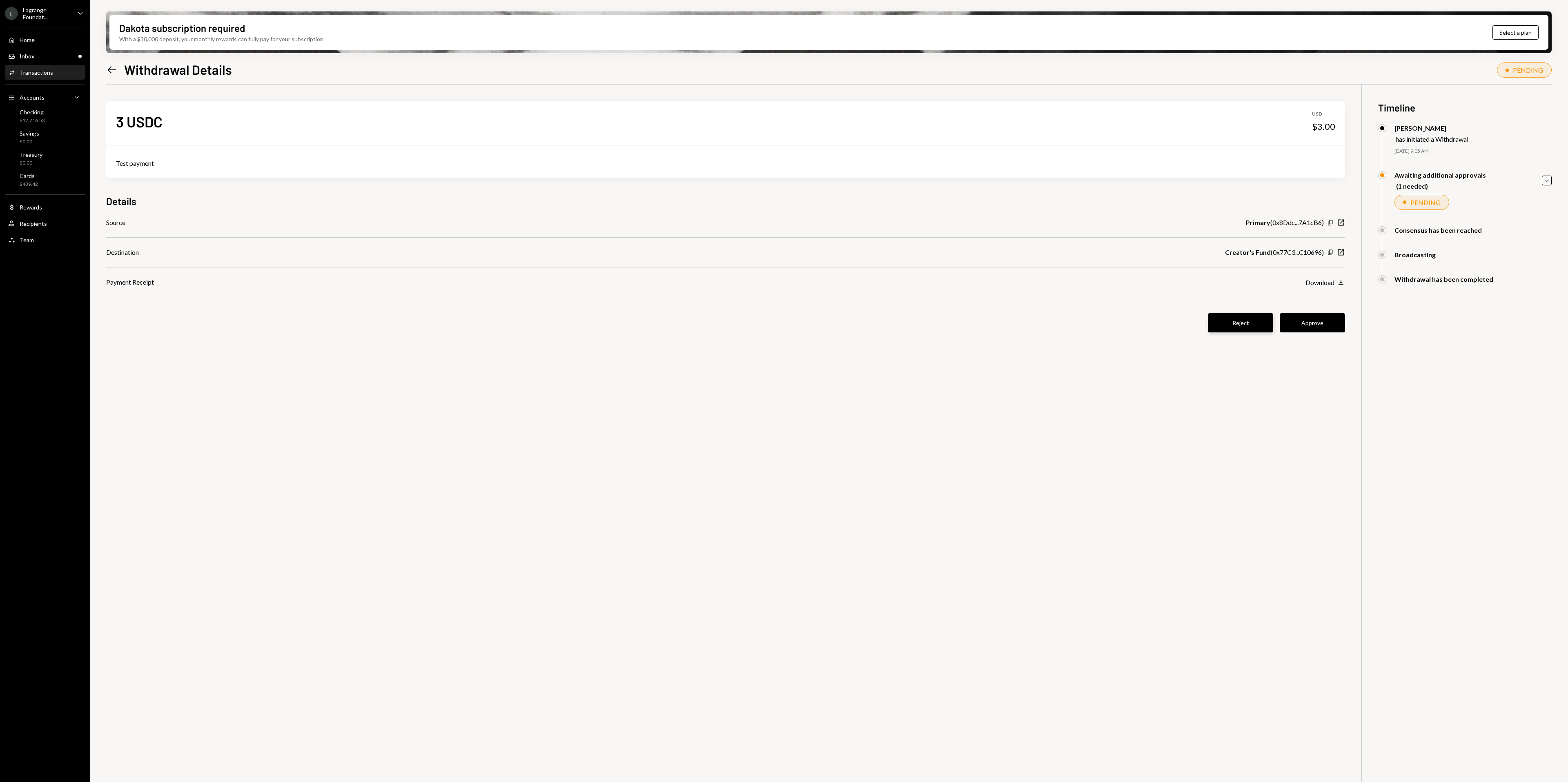
click at [1246, 324] on button "Reject" at bounding box center [1240, 323] width 65 height 19
click at [85, 13] on div "L Lagrange Foundat... Caret Down" at bounding box center [45, 13] width 90 height 14
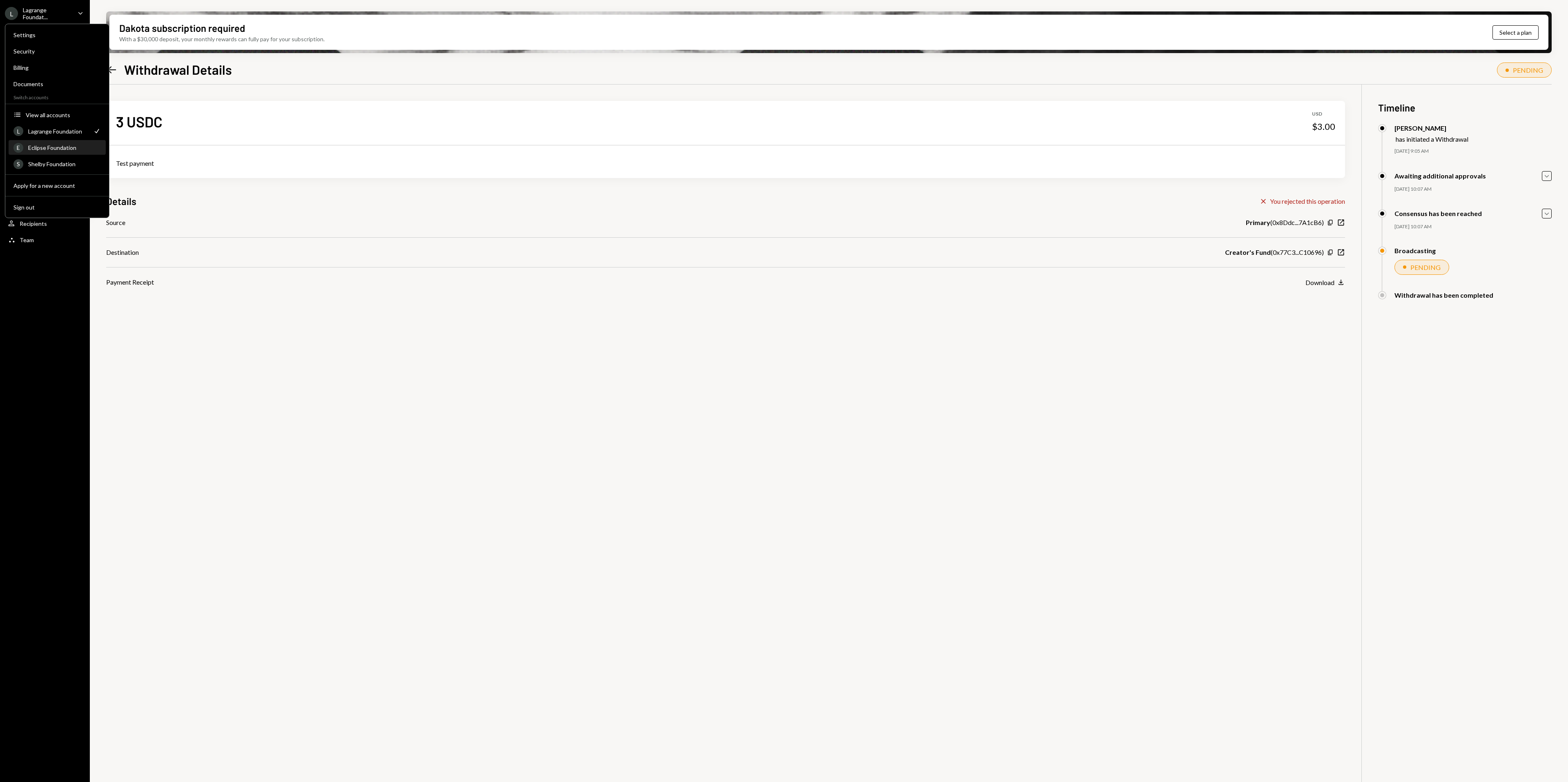
click at [69, 152] on div "E Eclipse Foundation" at bounding box center [57, 147] width 88 height 14
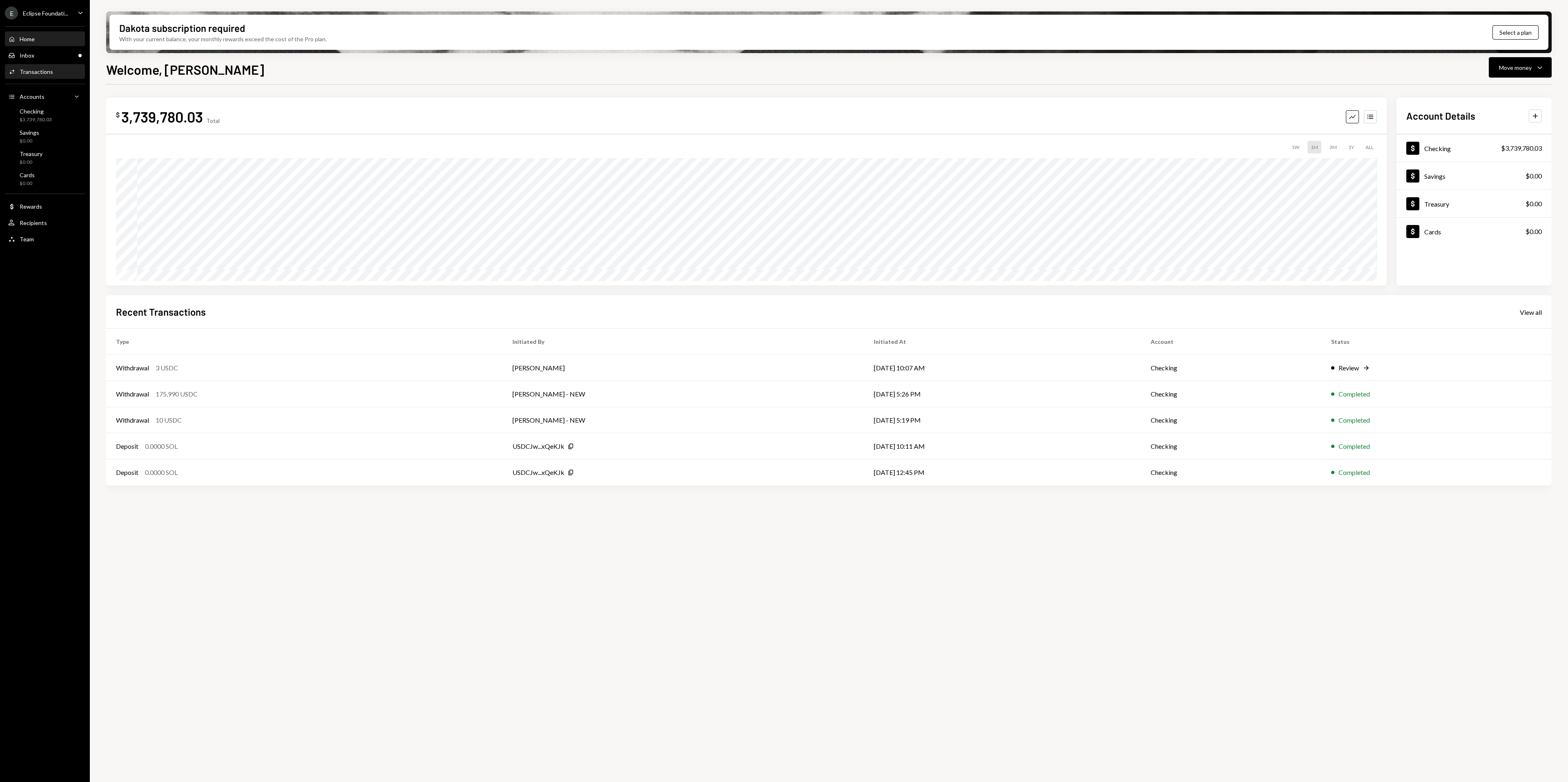
click at [42, 66] on div "Activities Transactions" at bounding box center [44, 72] width 74 height 14
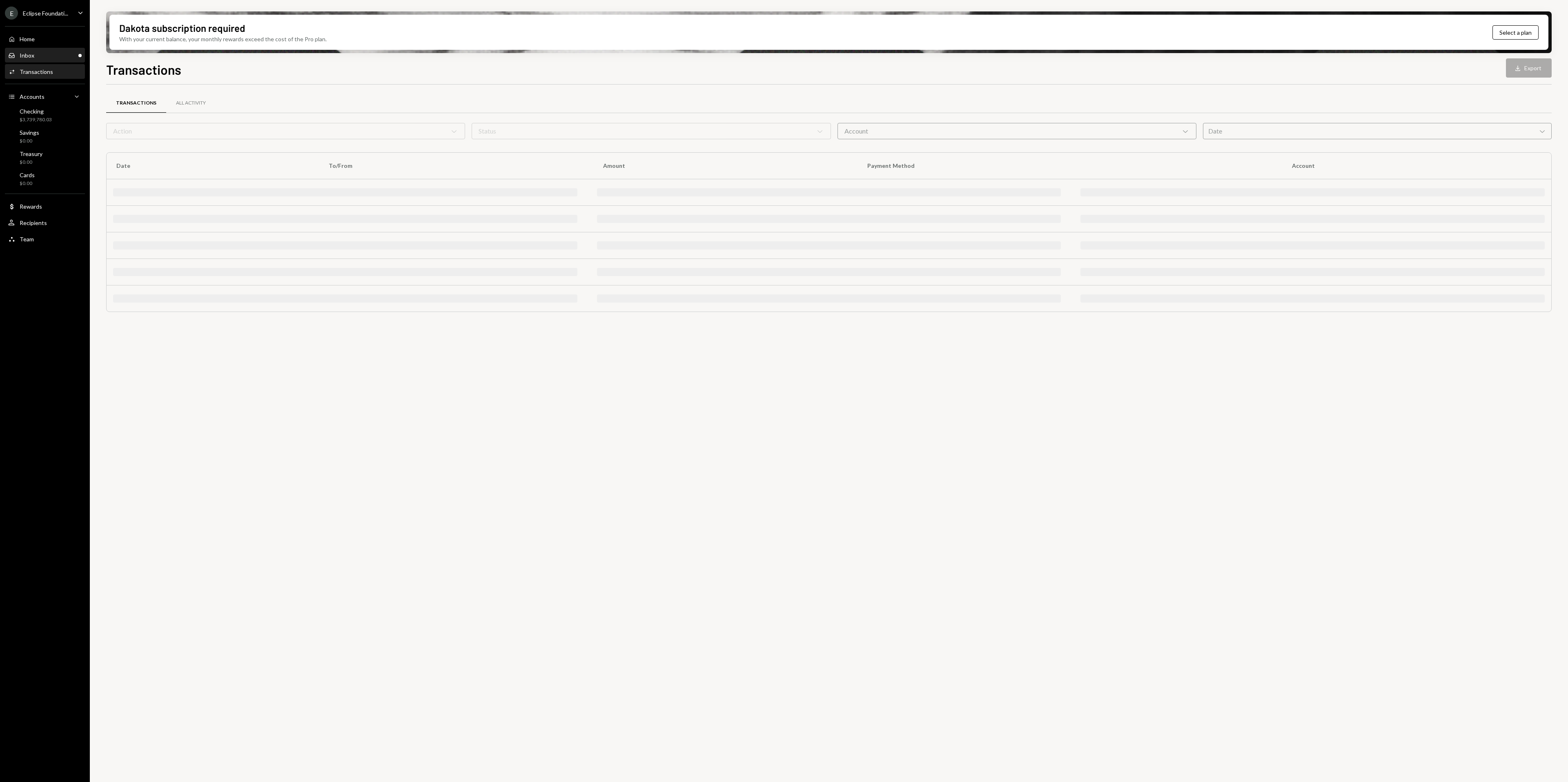
click at [43, 53] on div "Inbox Inbox" at bounding box center [44, 55] width 74 height 7
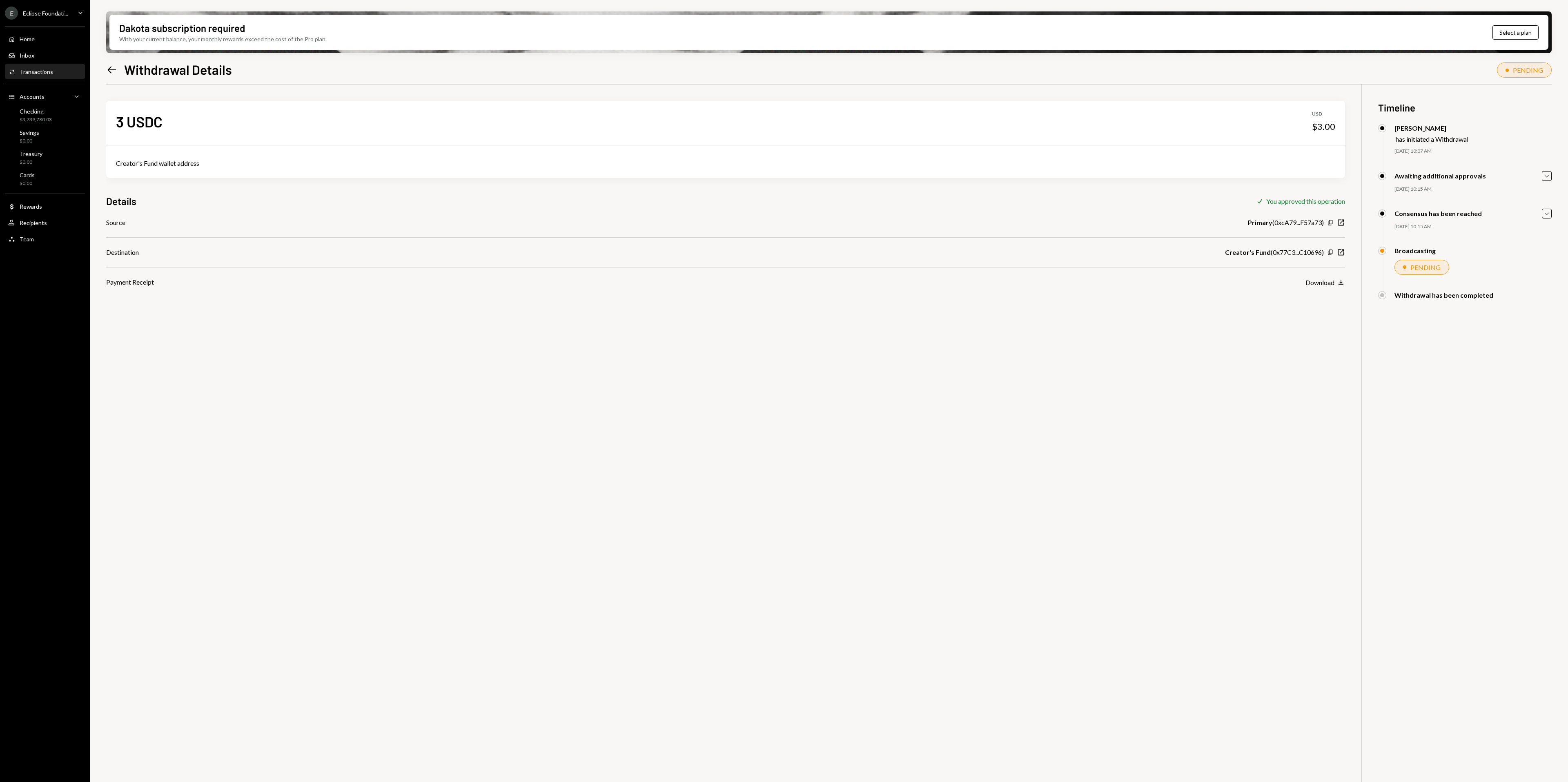
click at [80, 8] on icon "Caret Down" at bounding box center [80, 12] width 9 height 9
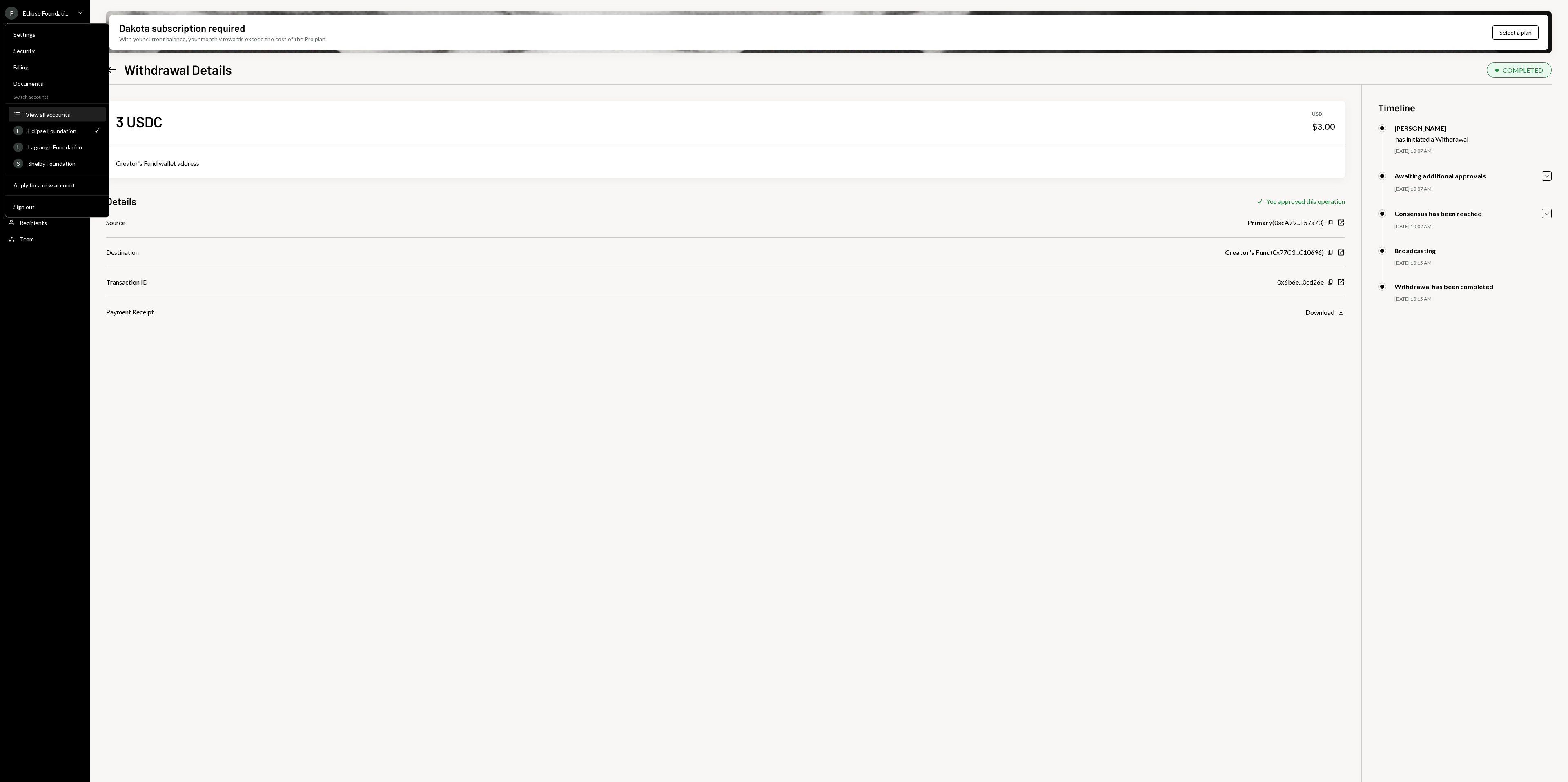
click at [51, 113] on div "View all accounts" at bounding box center [63, 114] width 75 height 7
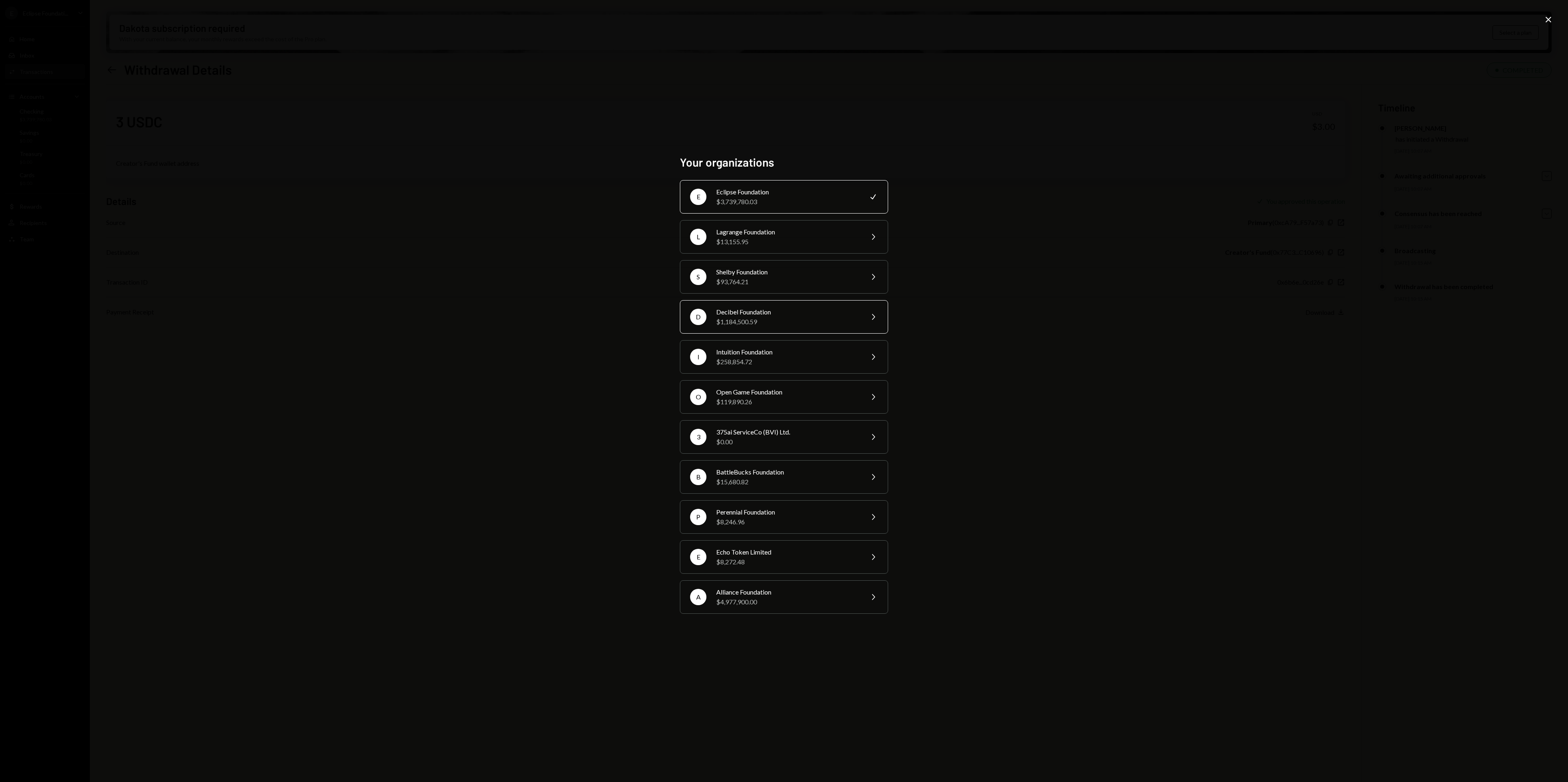
click at [788, 310] on div "Decibel Foundation" at bounding box center [787, 312] width 142 height 10
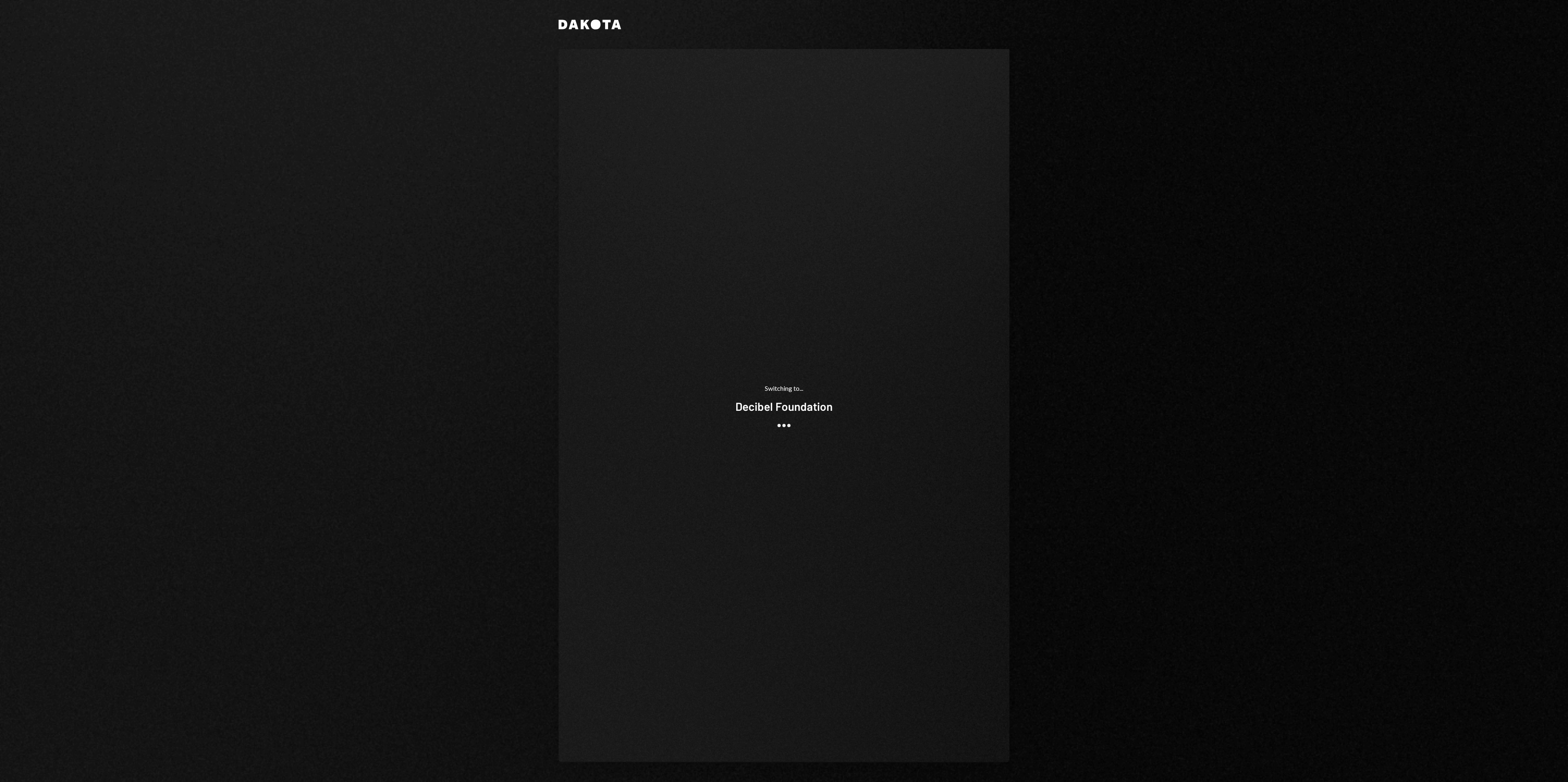
click at [1111, 382] on div "Dakota Switching to... Decibel Foundation" at bounding box center [784, 391] width 1568 height 782
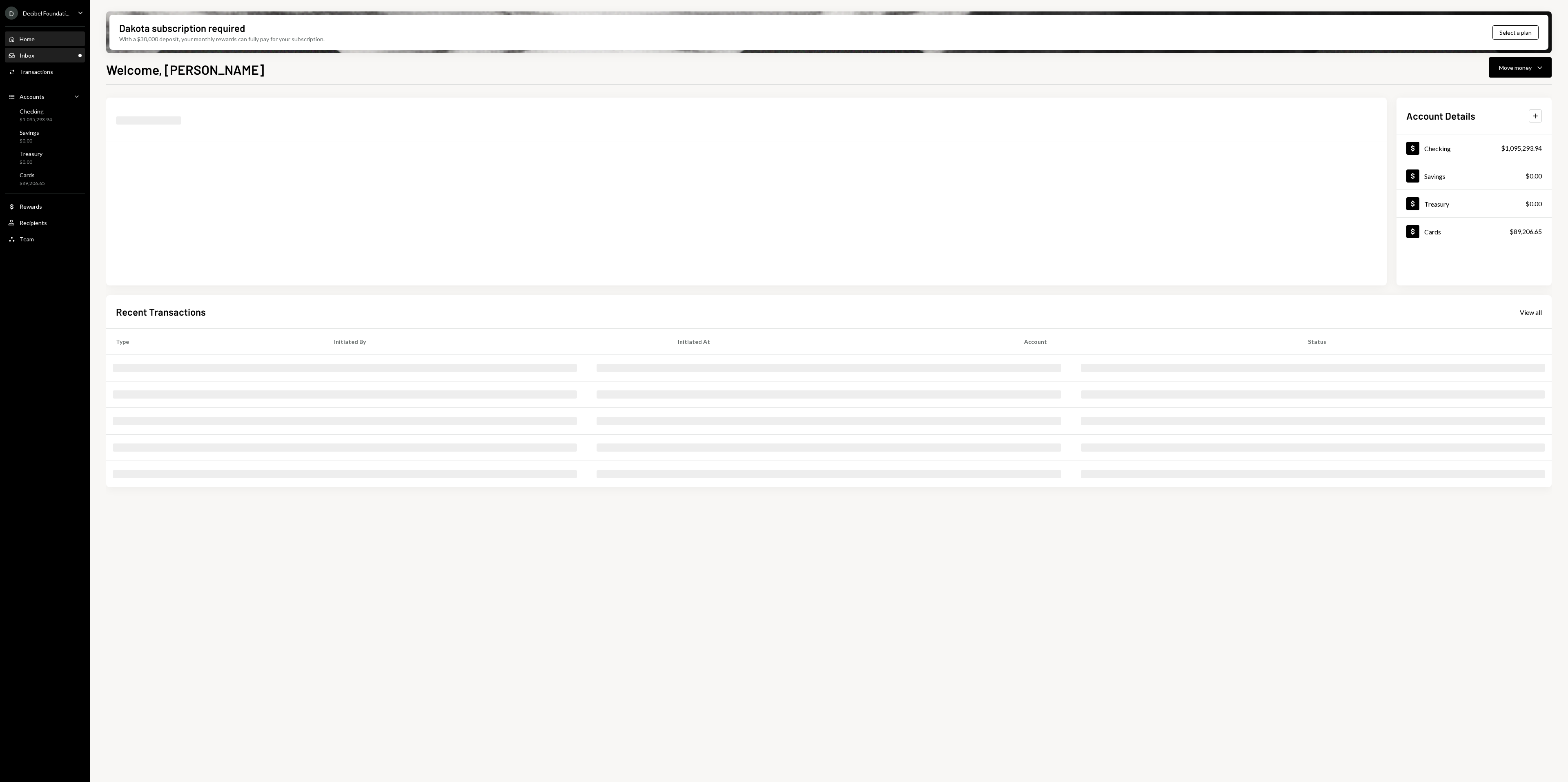
click at [31, 49] on div "Inbox Inbox" at bounding box center [44, 55] width 74 height 14
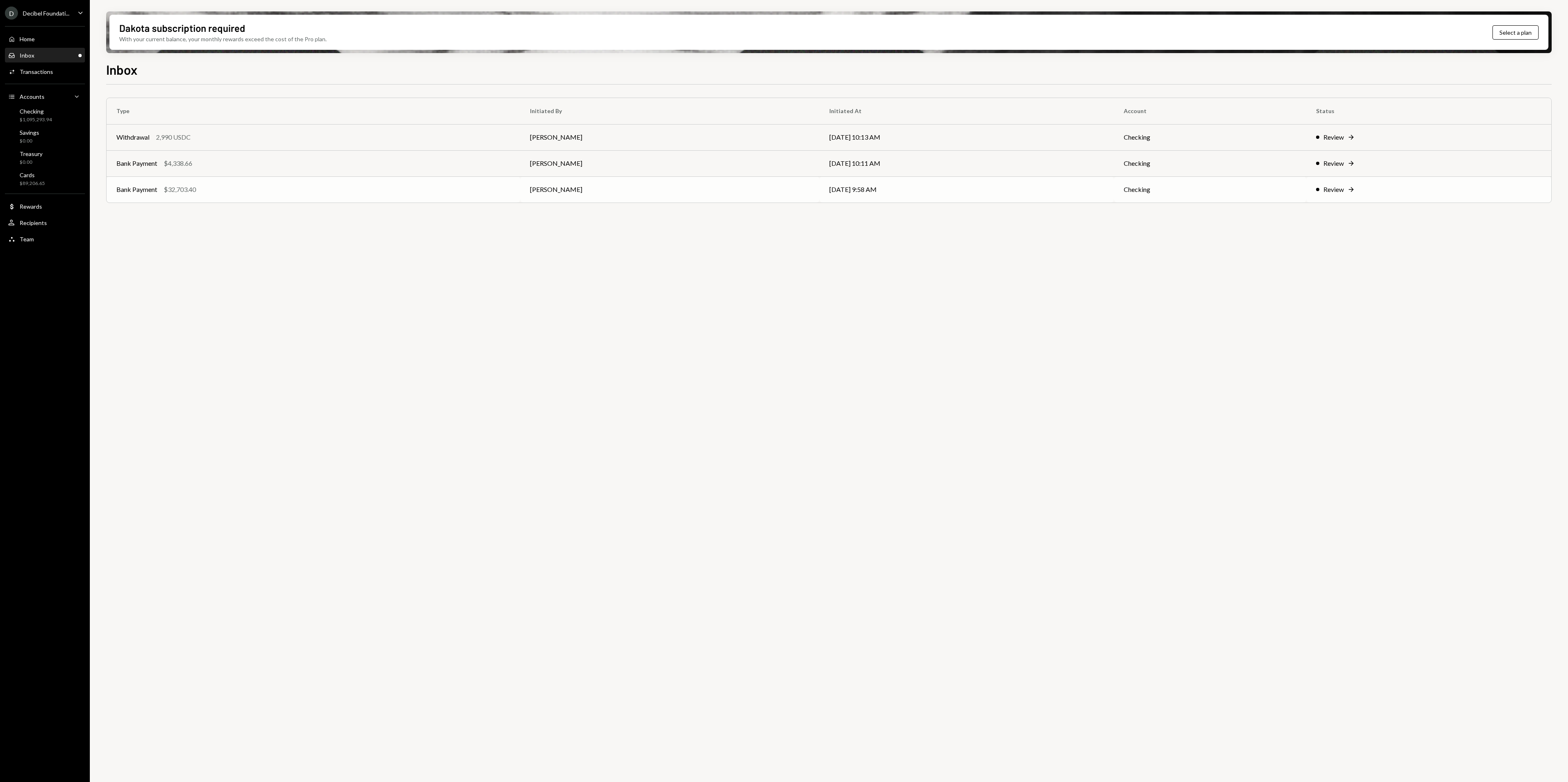
click at [1339, 189] on div "Review Right Arrow" at bounding box center [1429, 189] width 225 height 10
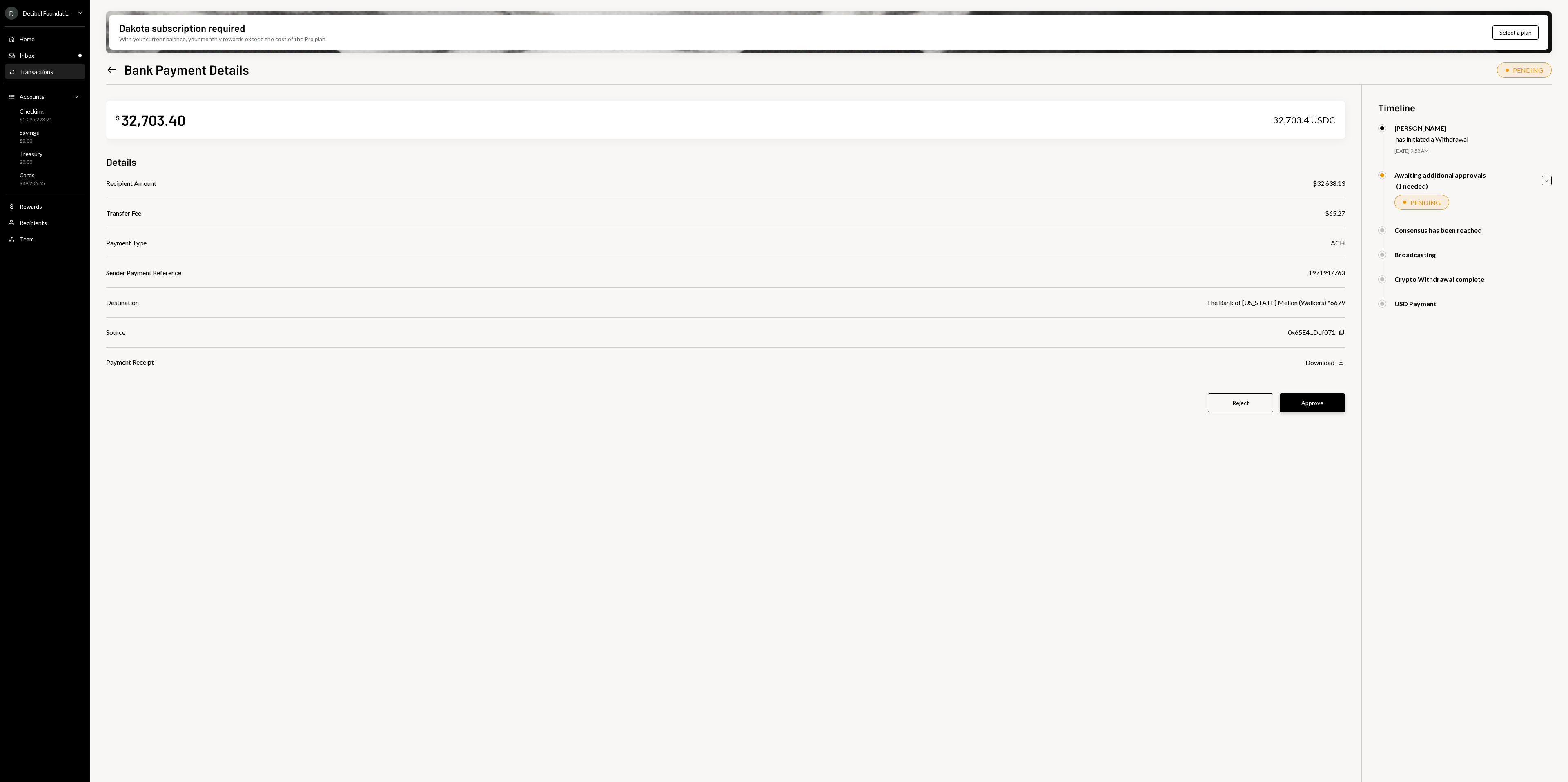
click at [1317, 402] on button "Approve" at bounding box center [1312, 403] width 65 height 19
click at [48, 49] on div "Inbox Inbox" at bounding box center [44, 55] width 74 height 14
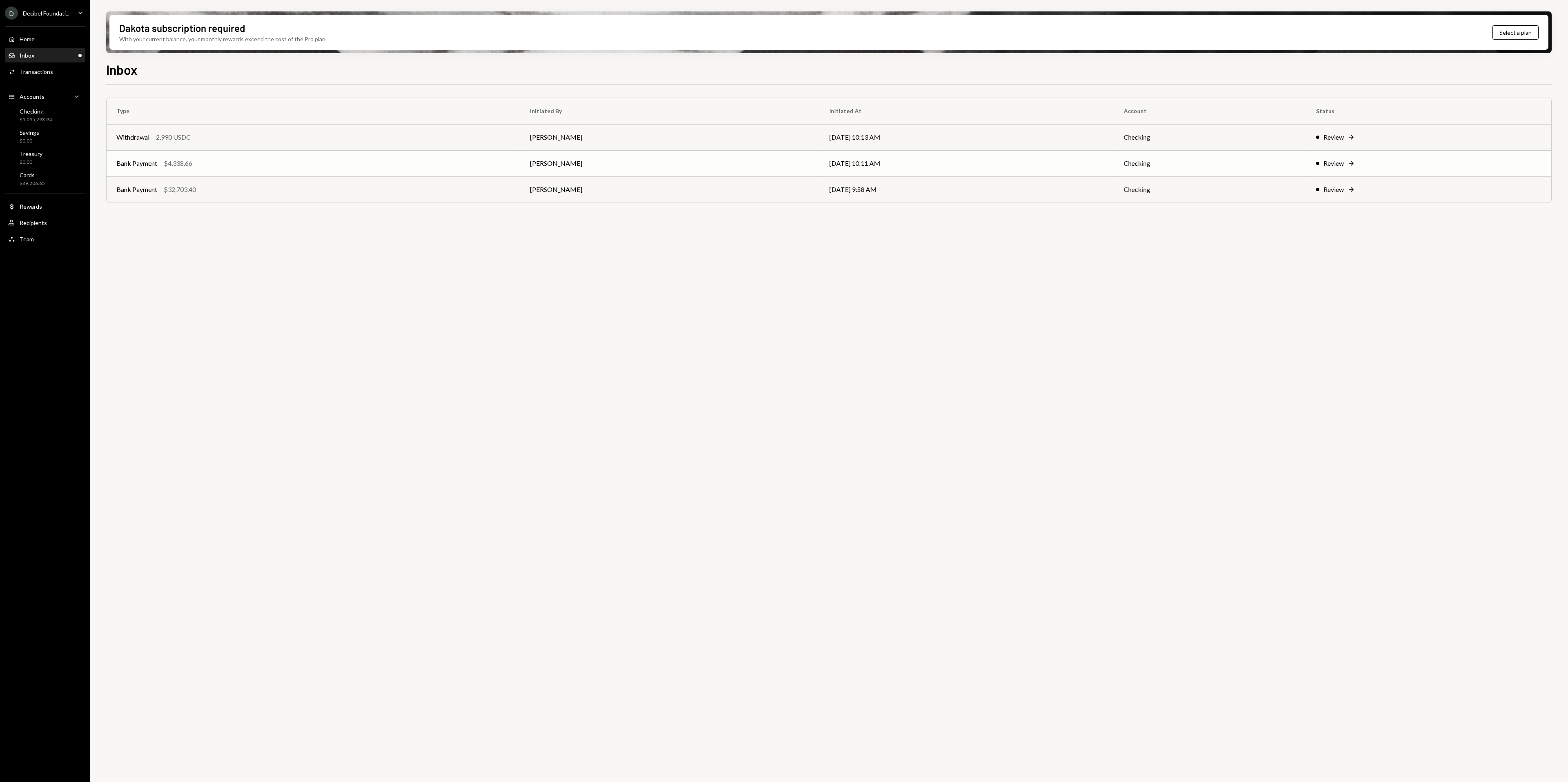
click at [1326, 163] on div "Review" at bounding box center [1334, 163] width 21 height 10
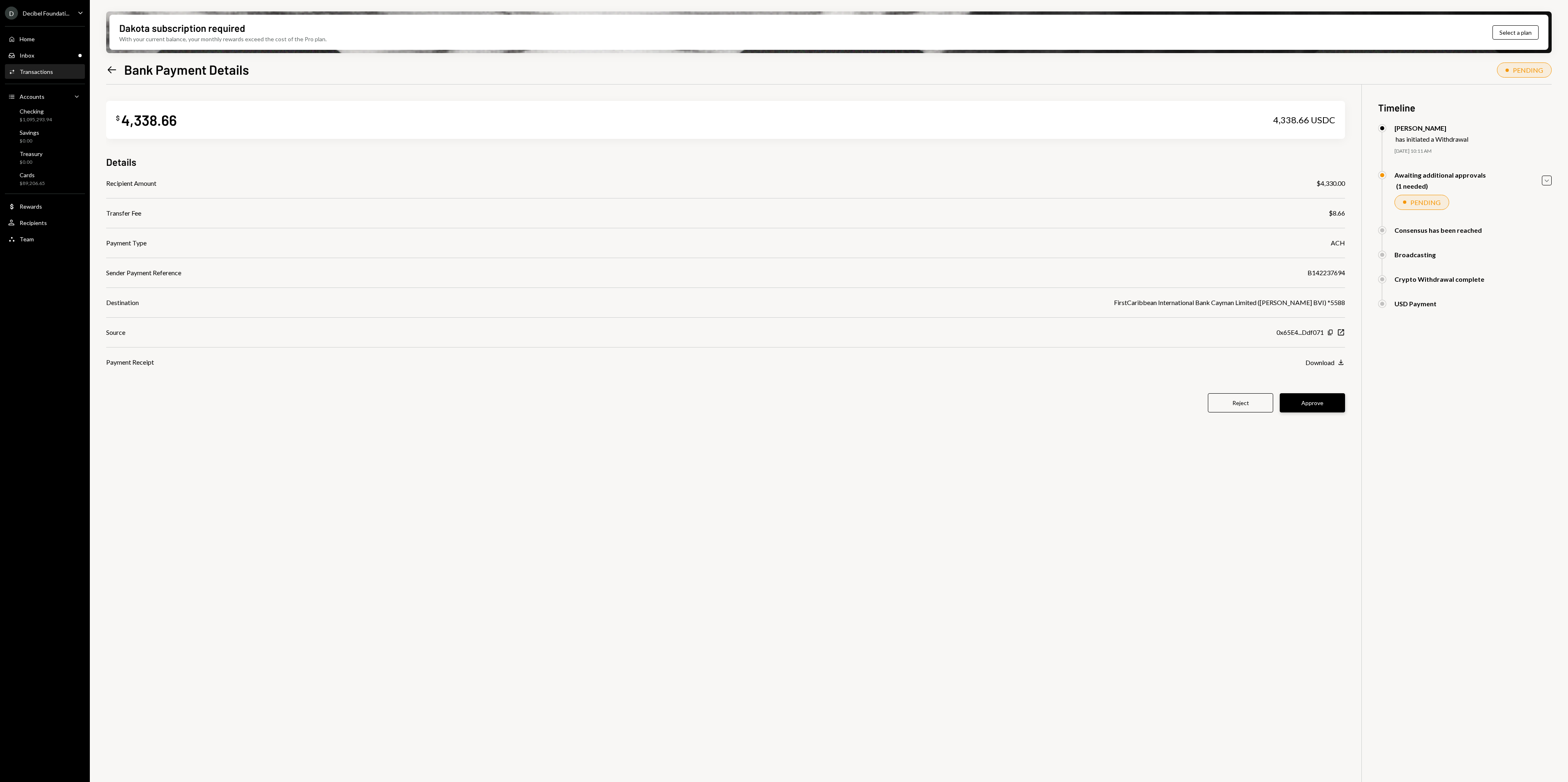
click at [1323, 407] on button "Approve" at bounding box center [1312, 403] width 65 height 19
click at [63, 57] on div "Inbox Inbox" at bounding box center [44, 55] width 74 height 7
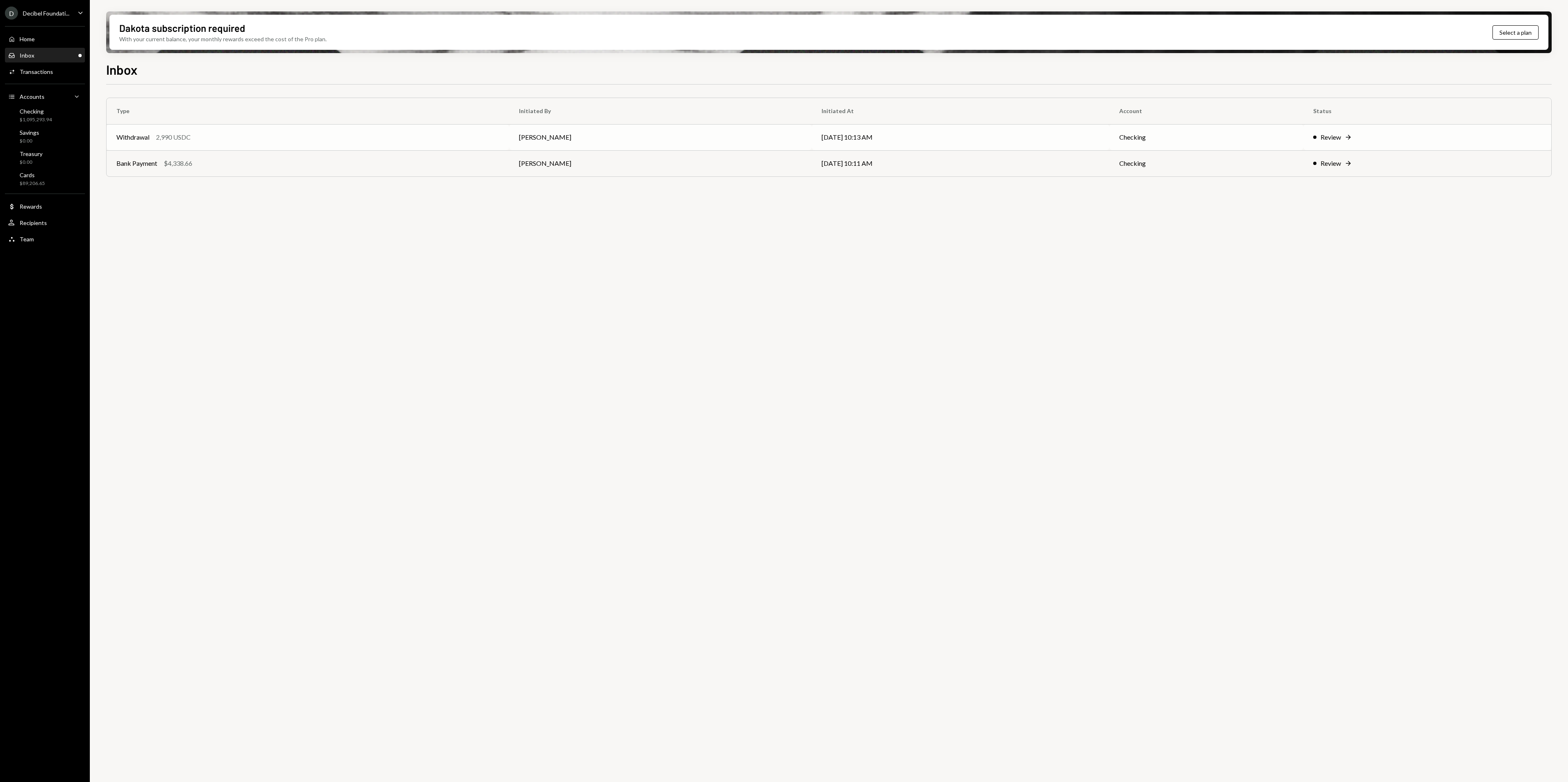
click at [1370, 136] on div "Review Right Arrow" at bounding box center [1427, 137] width 228 height 10
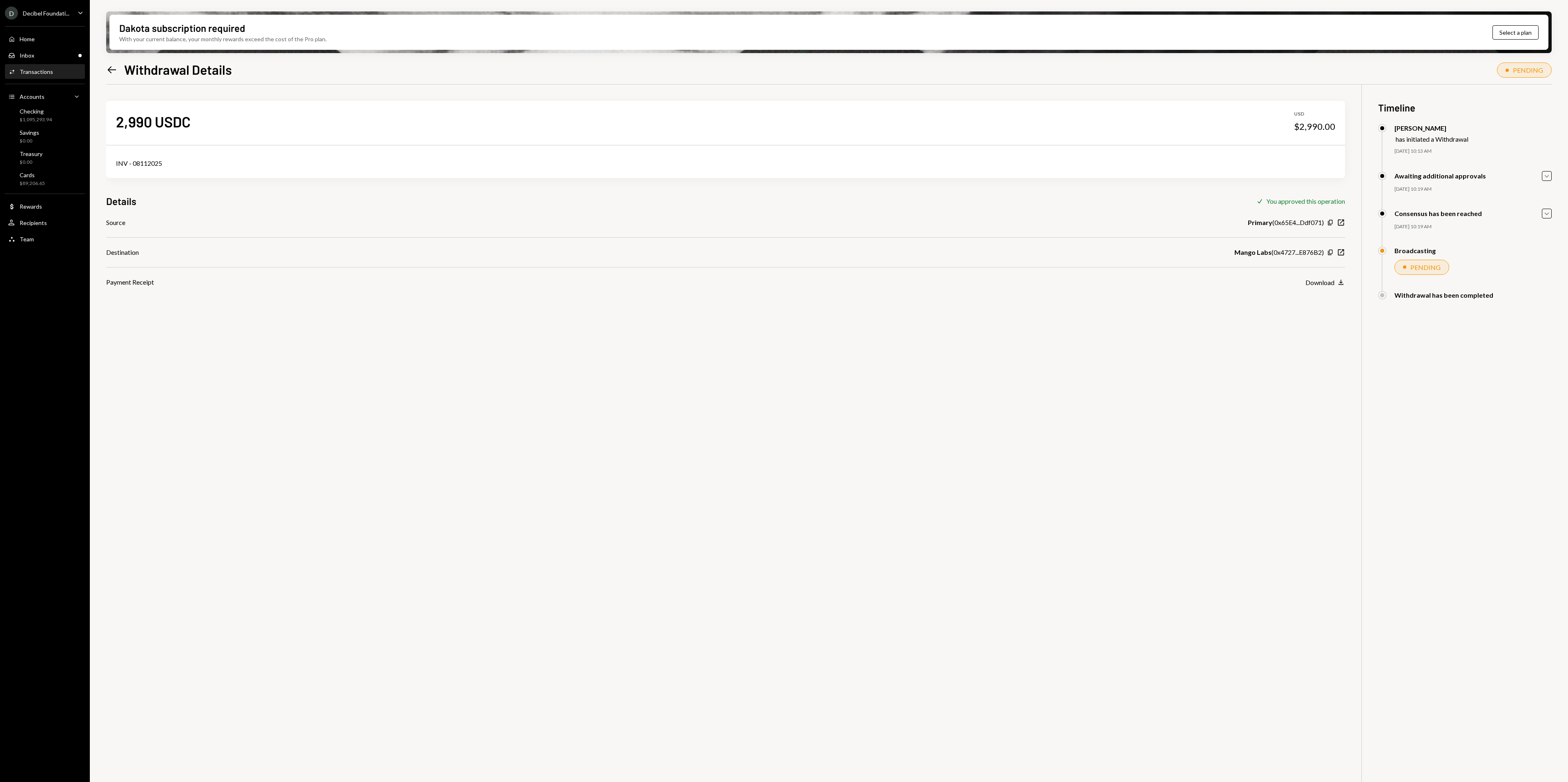
click at [569, 371] on div "2,990 USDC USD $2,990.00 INV - 08112025 Details Check You approved this operati…" at bounding box center [828, 475] width 1446 height 782
click at [41, 49] on div "Inbox Inbox" at bounding box center [44, 55] width 74 height 14
